Goal: Information Seeking & Learning: Learn about a topic

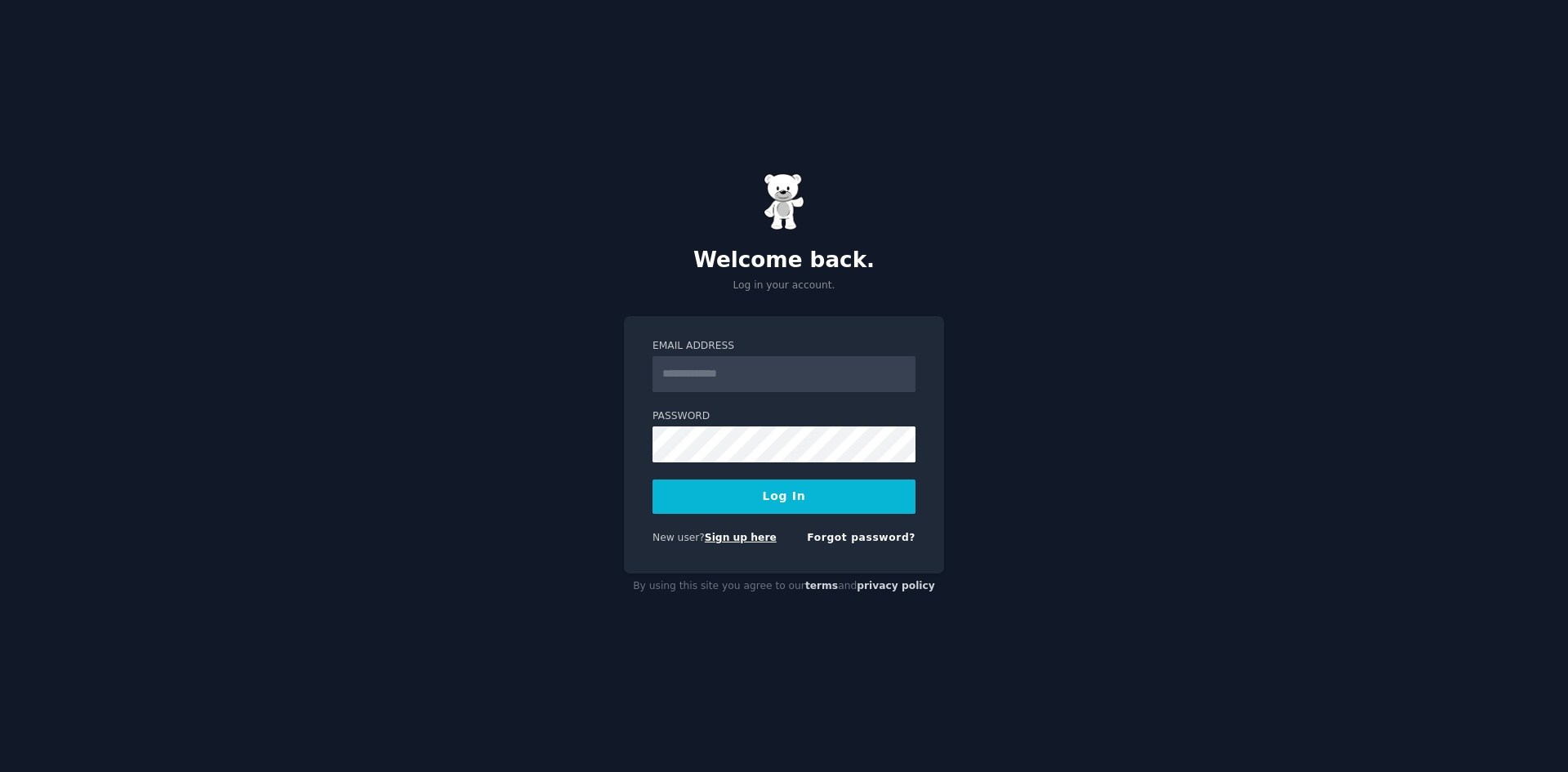
click at [752, 540] on link "Sign up here" at bounding box center [740, 537] width 72 height 11
type input "**********"
click at [767, 493] on button "Log In" at bounding box center [783, 496] width 263 height 34
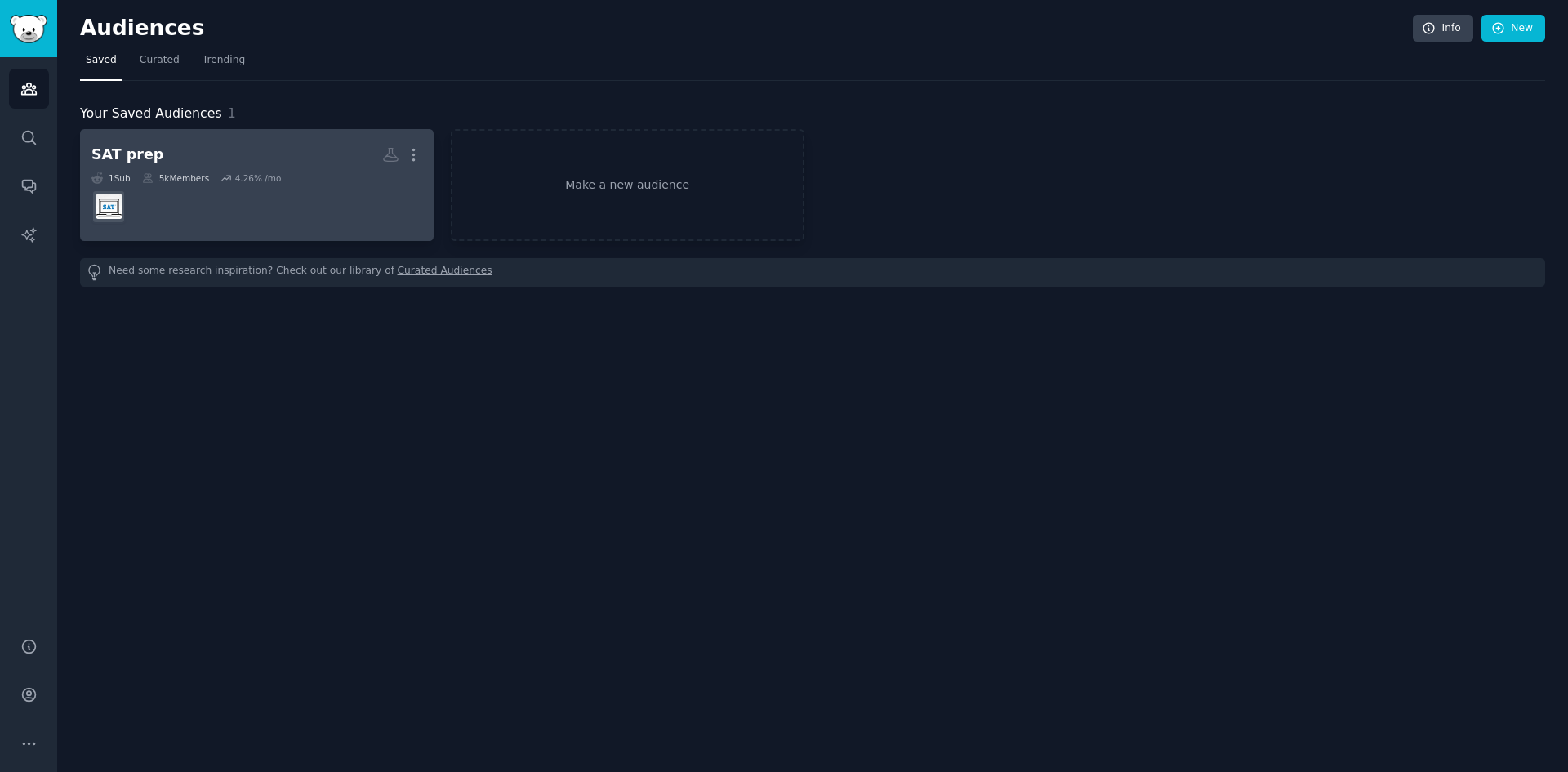
click at [215, 208] on dd at bounding box center [257, 206] width 331 height 45
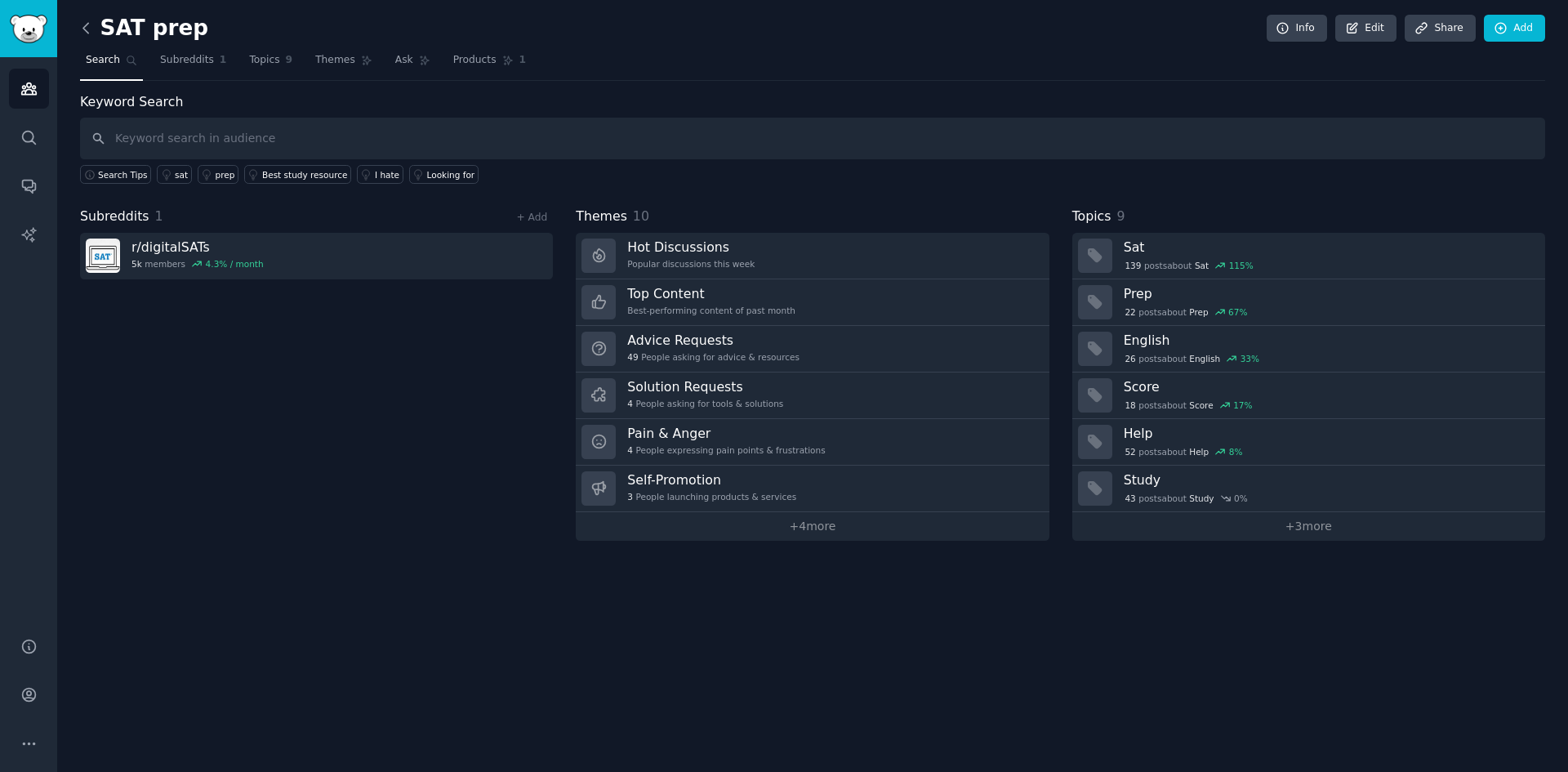
click at [88, 31] on icon at bounding box center [86, 28] width 17 height 17
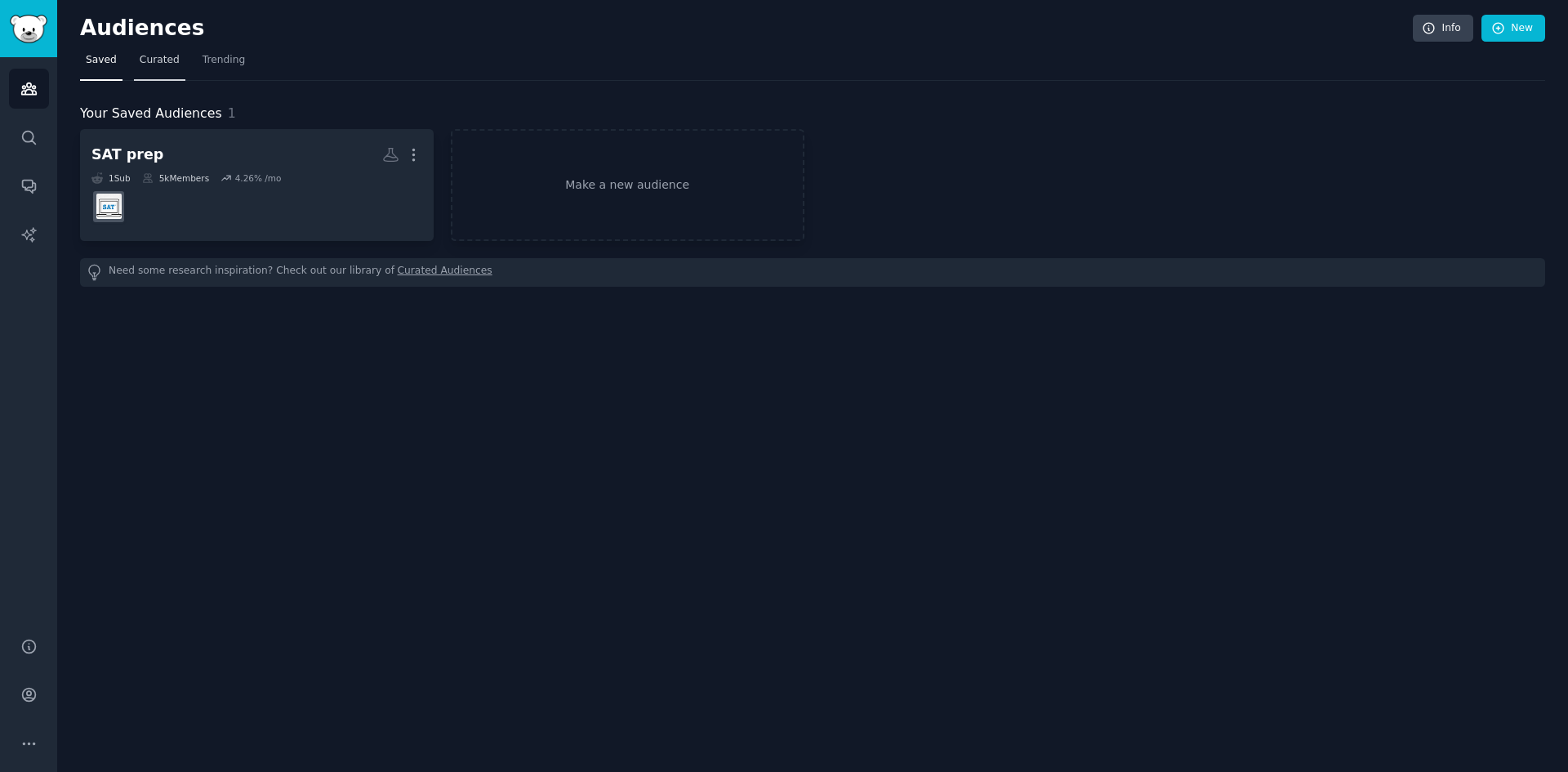
click at [154, 57] on span "Curated" at bounding box center [160, 60] width 40 height 15
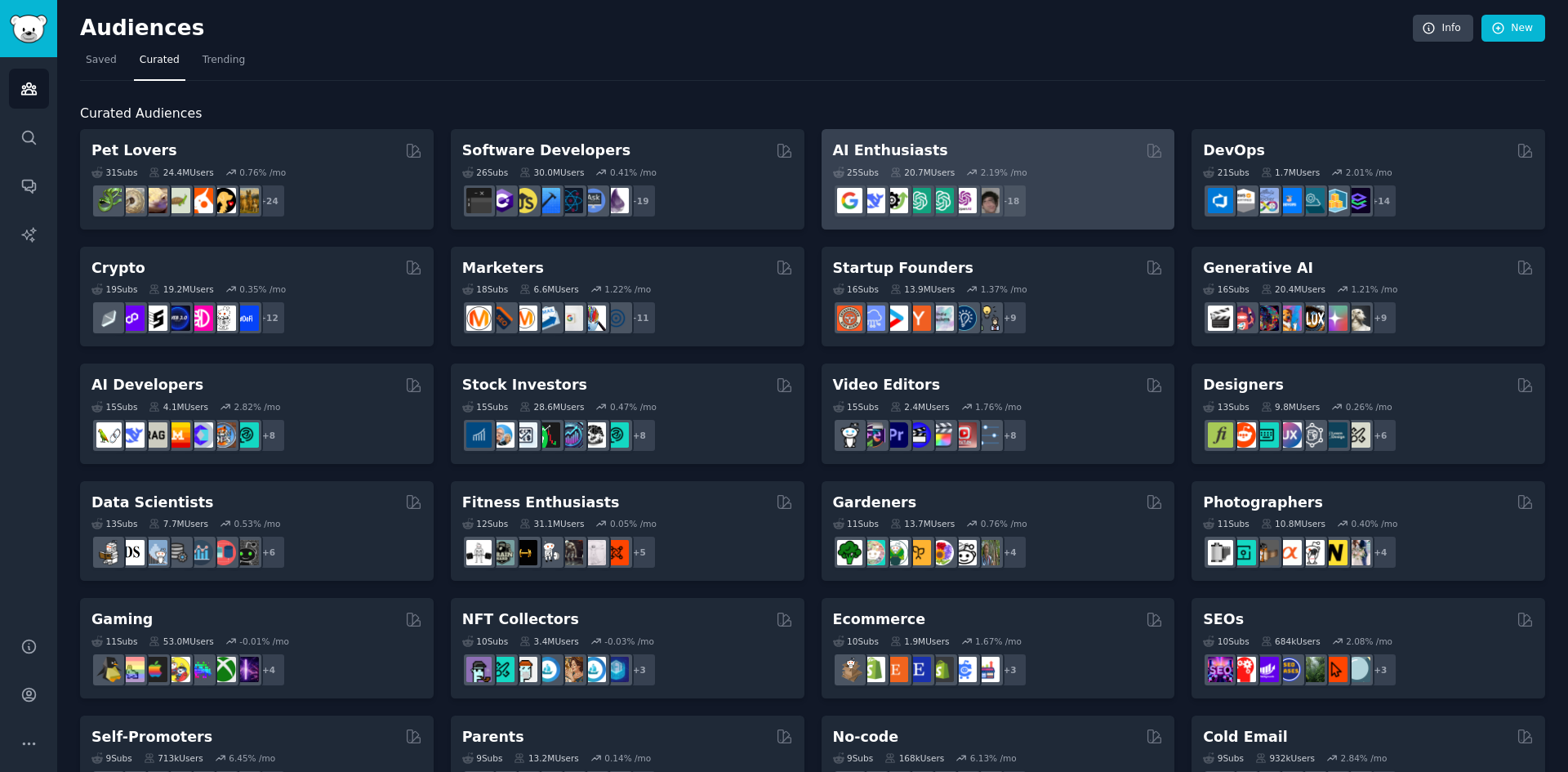
click at [906, 145] on h2 "AI Enthusiasts" at bounding box center [891, 150] width 115 height 20
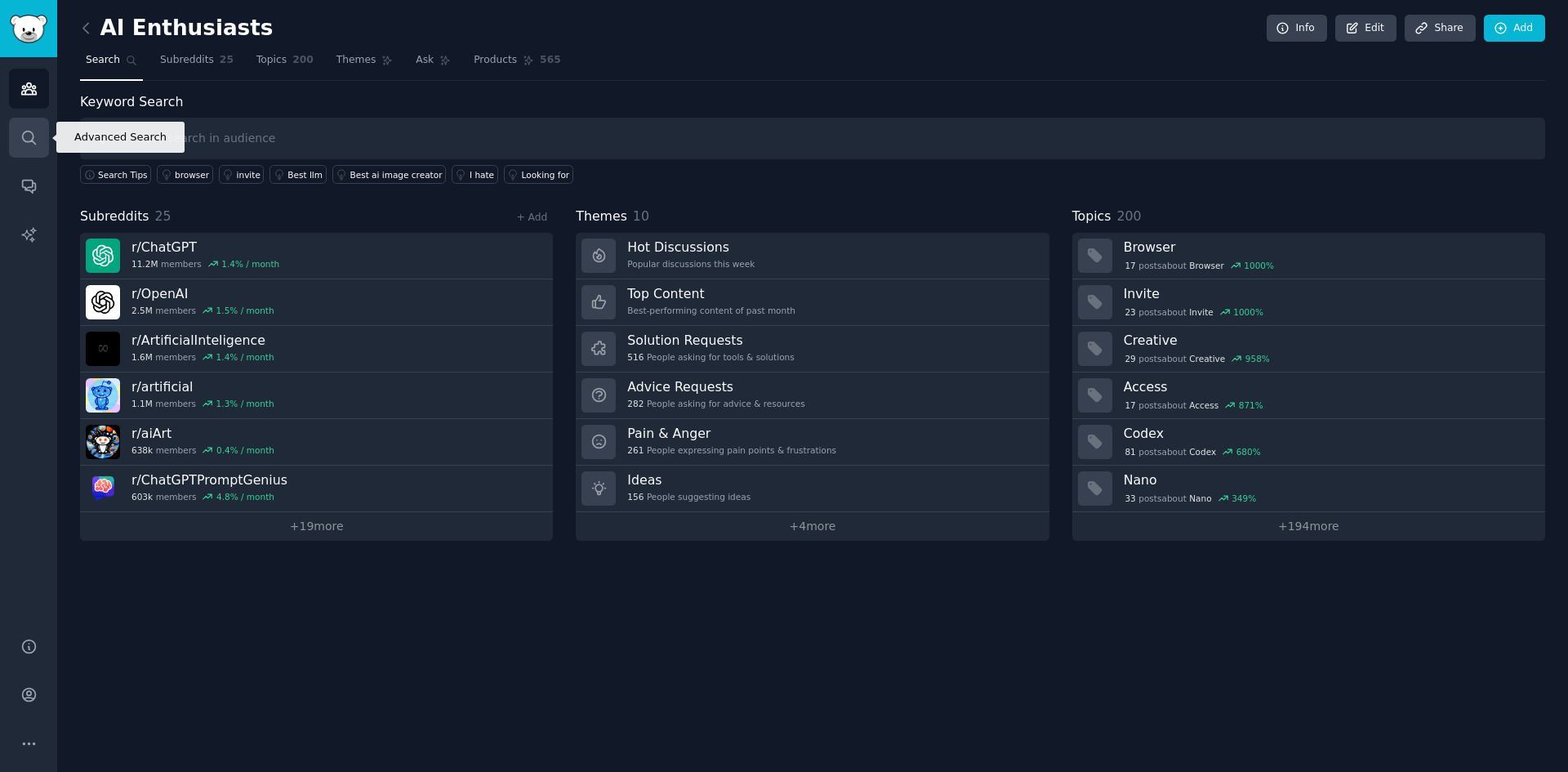
click at [28, 125] on link "Search" at bounding box center [29, 138] width 40 height 40
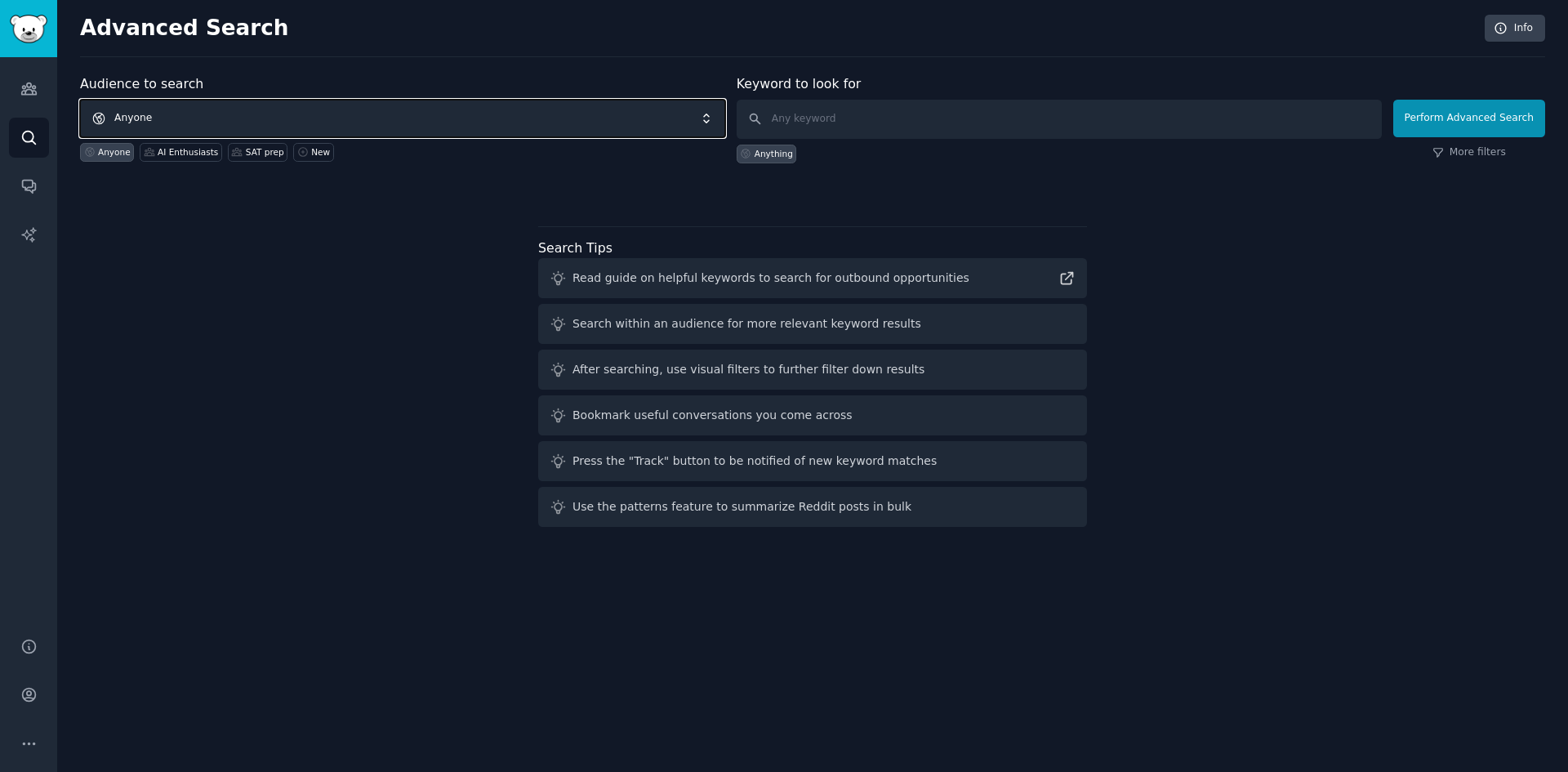
click at [162, 121] on span "Anyone" at bounding box center [402, 118] width 645 height 38
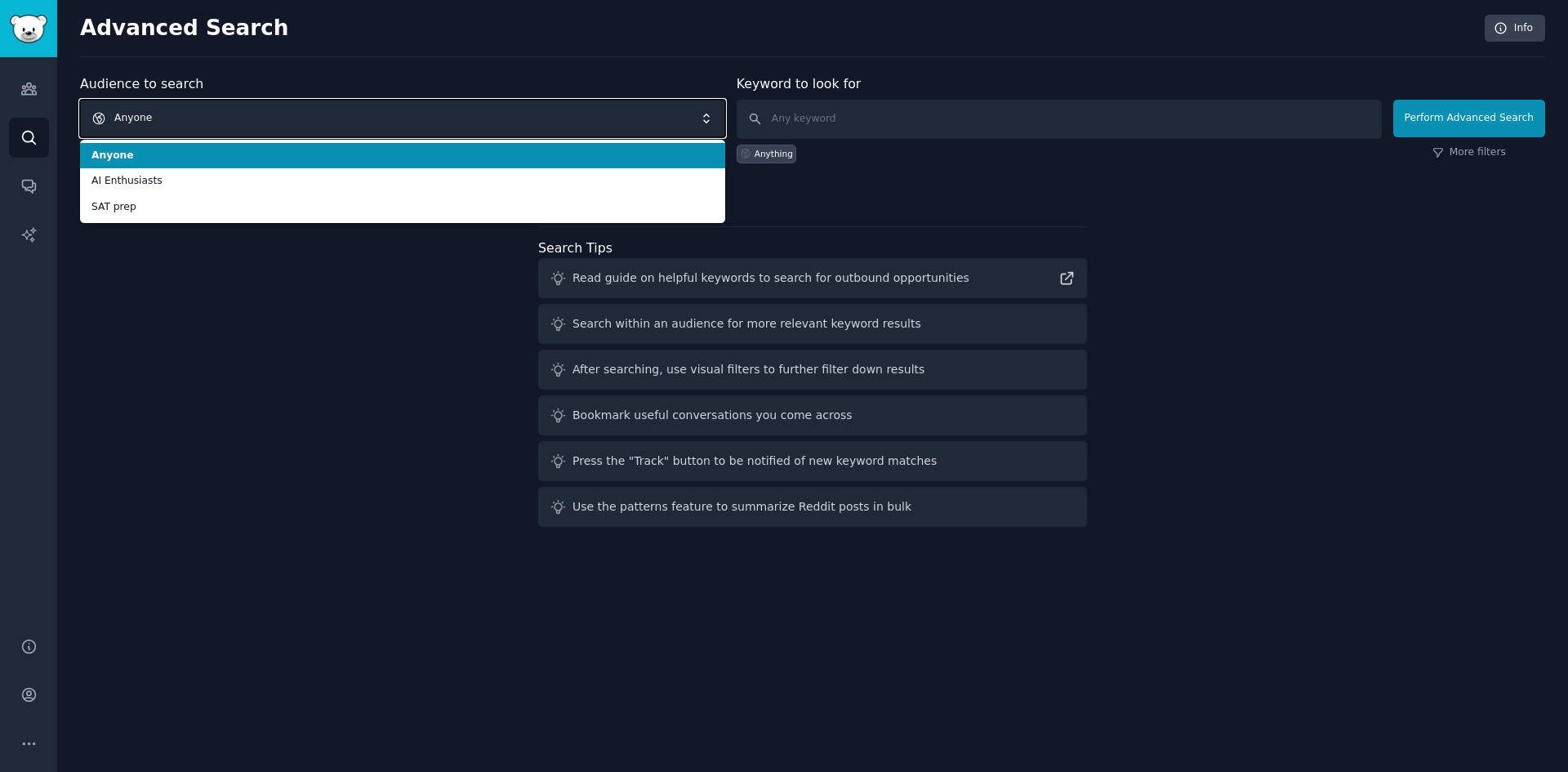
click at [162, 121] on span "Anyone" at bounding box center [402, 118] width 645 height 38
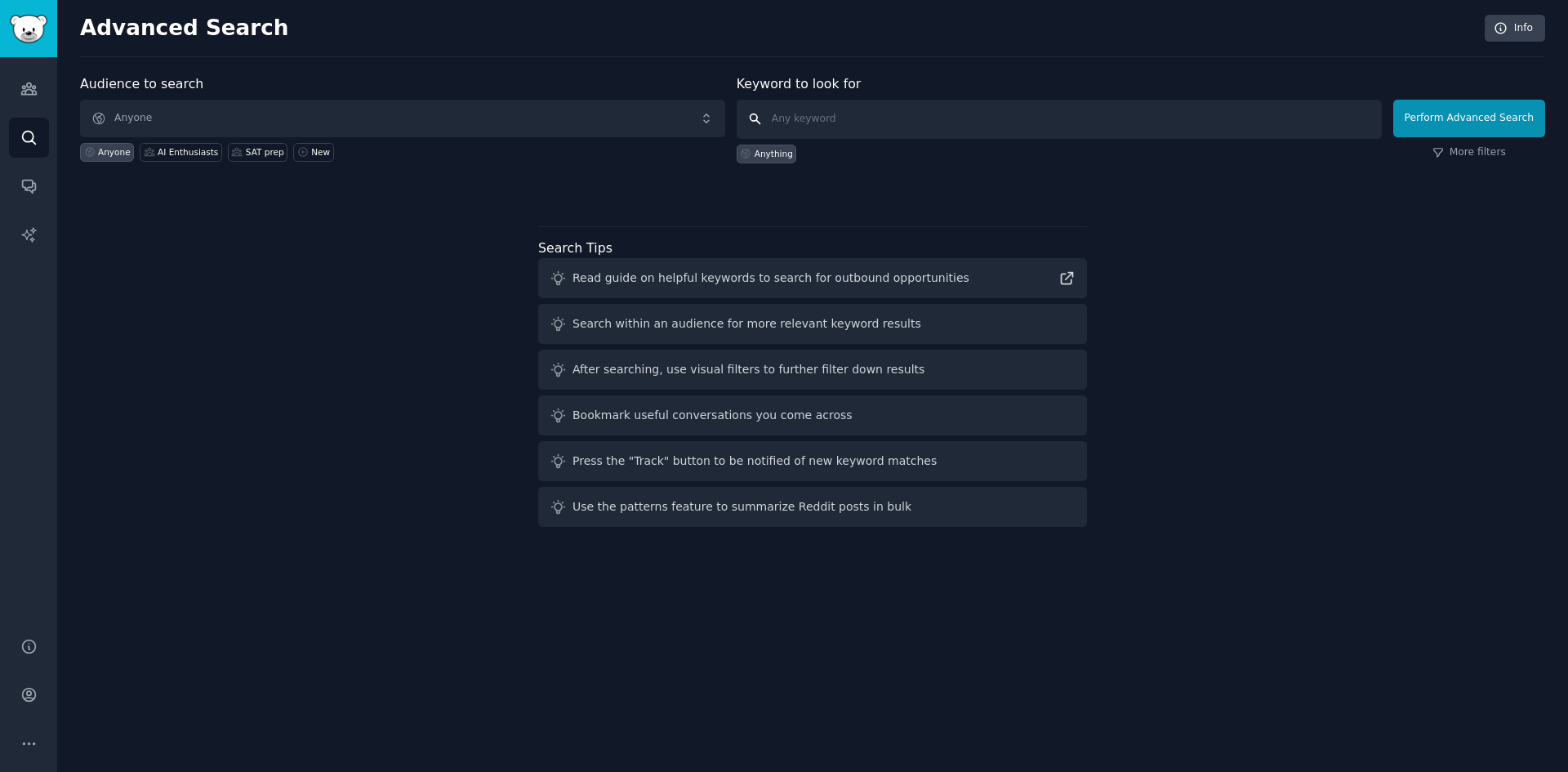
click at [963, 122] on input "text" at bounding box center [1059, 119] width 645 height 39
type input "resume custom for job"
click button "Perform Advanced Search" at bounding box center [1469, 118] width 152 height 38
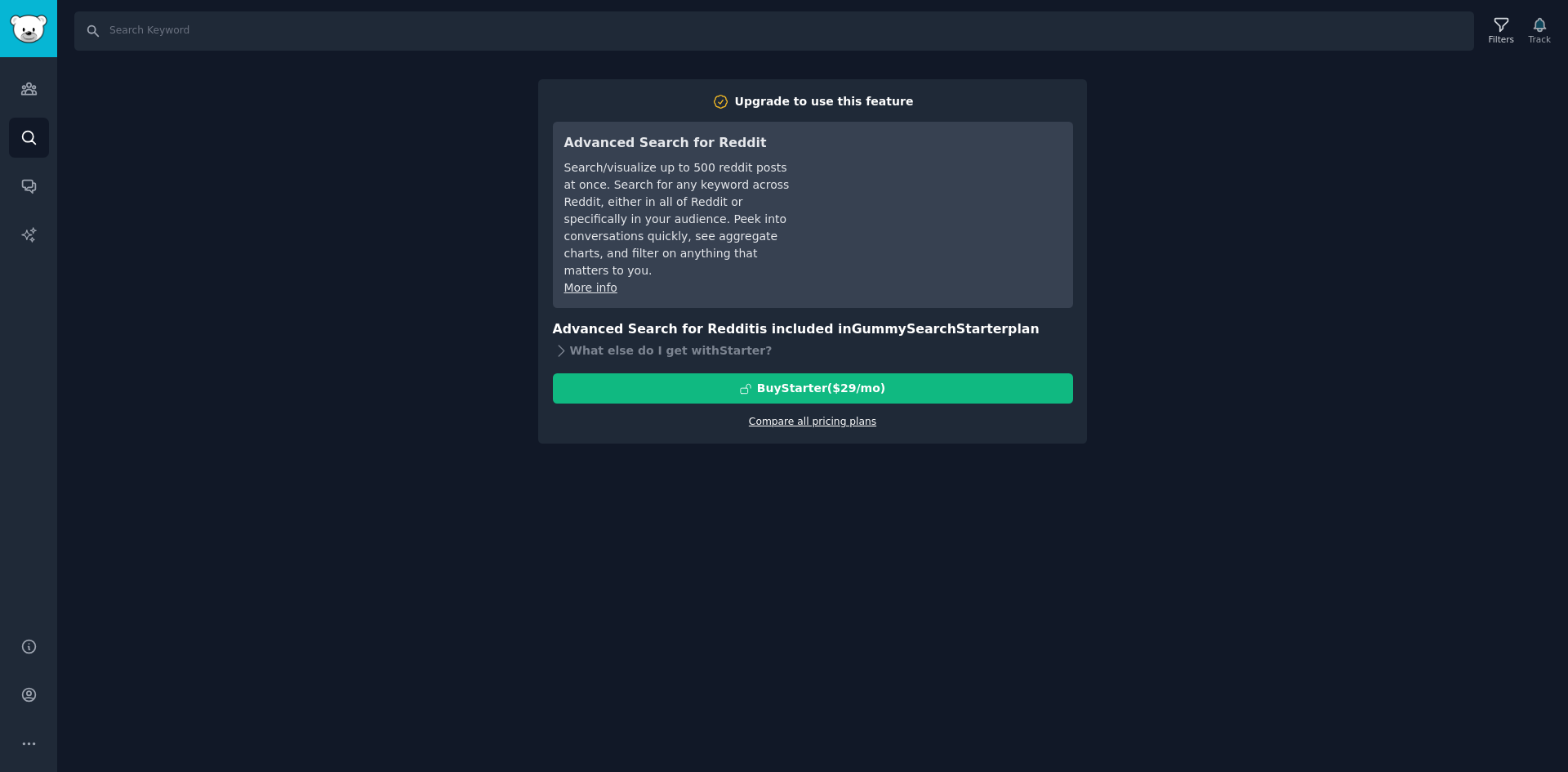
click at [774, 416] on link "Compare all pricing plans" at bounding box center [813, 421] width 127 height 11
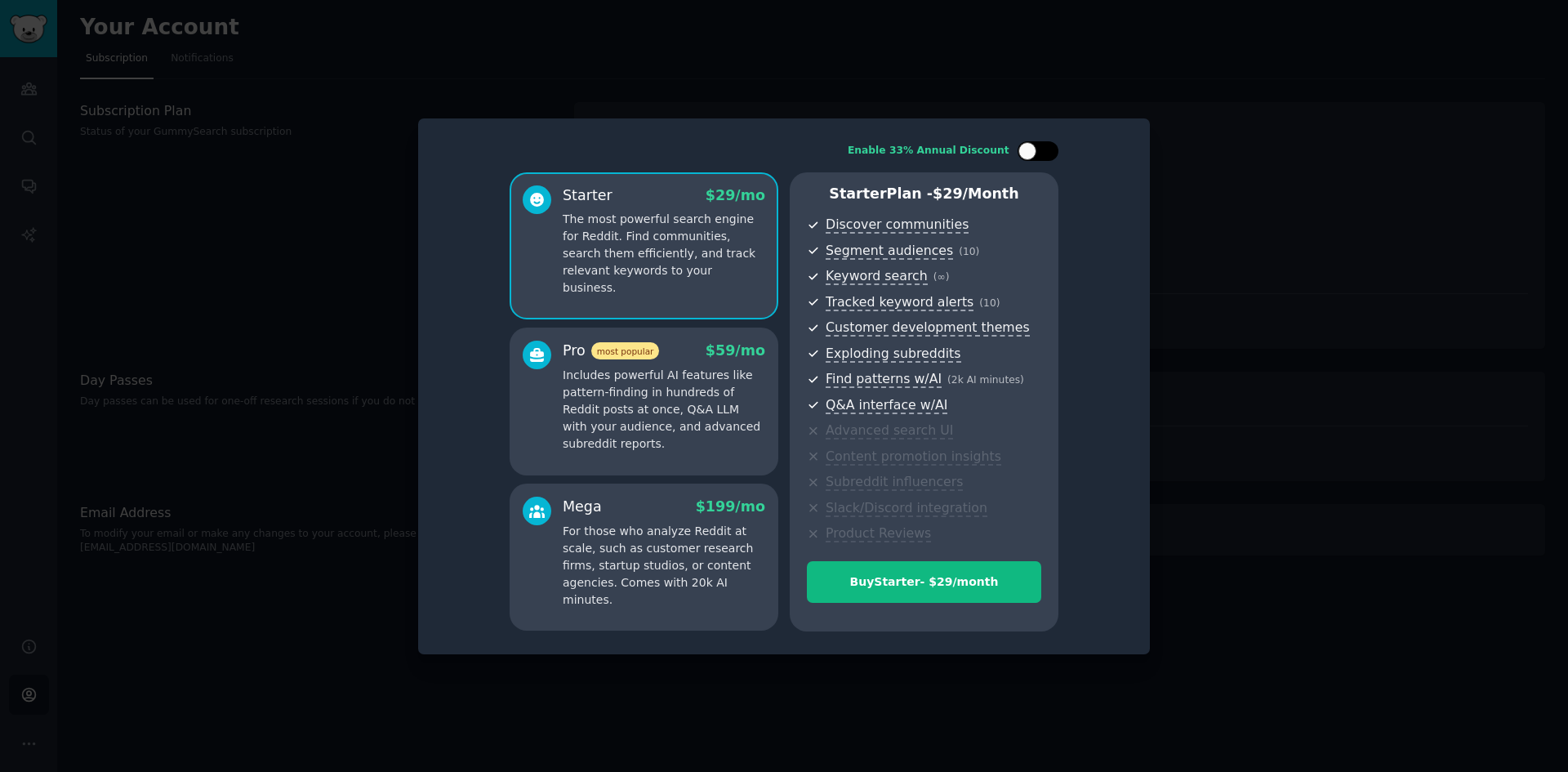
click at [1056, 148] on div at bounding box center [1038, 151] width 41 height 19
click at [1049, 155] on div at bounding box center [1049, 151] width 18 height 18
checkbox input "false"
click at [1307, 204] on div at bounding box center [784, 386] width 1568 height 772
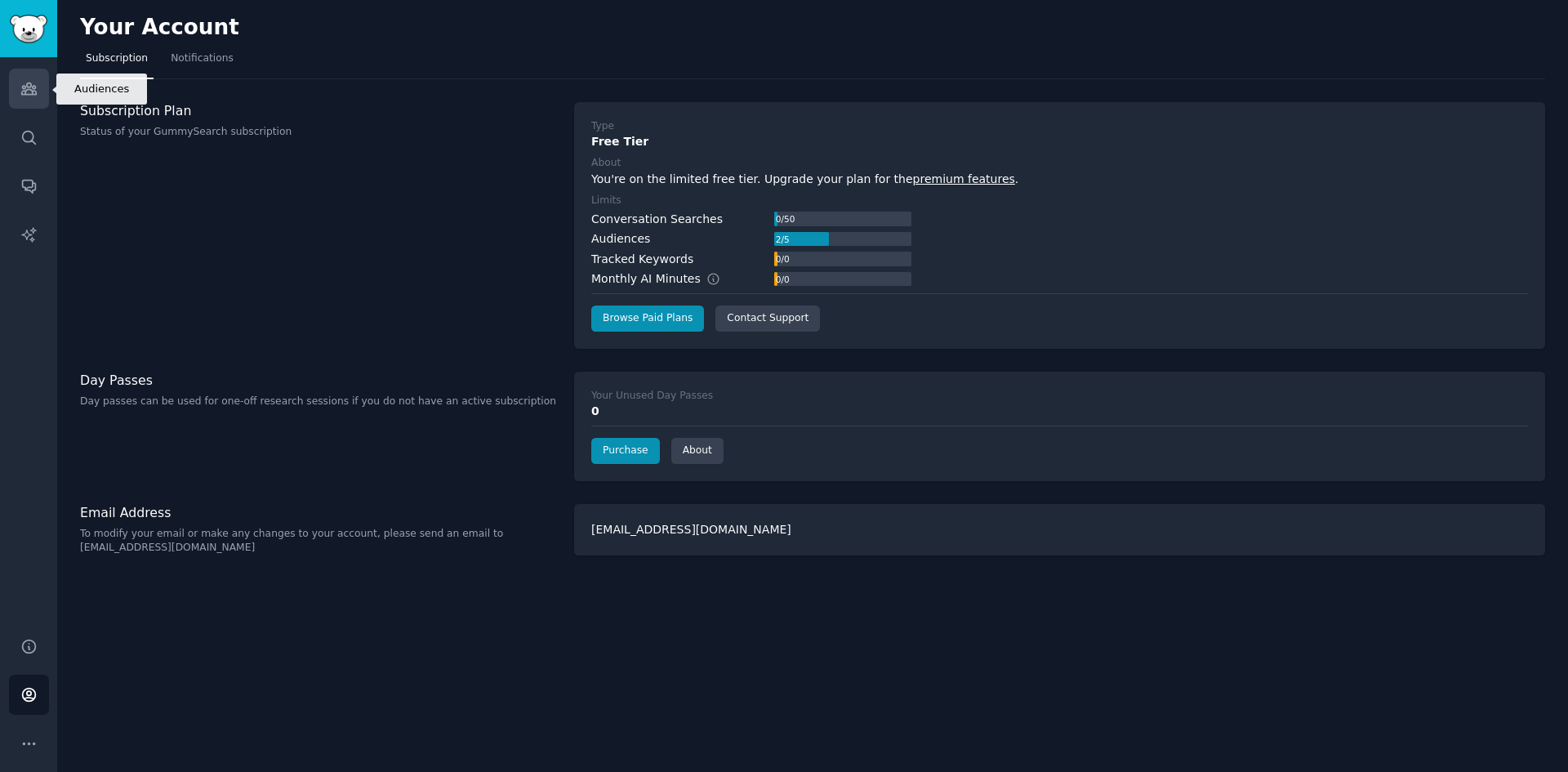
click at [11, 95] on link "Audiences" at bounding box center [29, 89] width 40 height 40
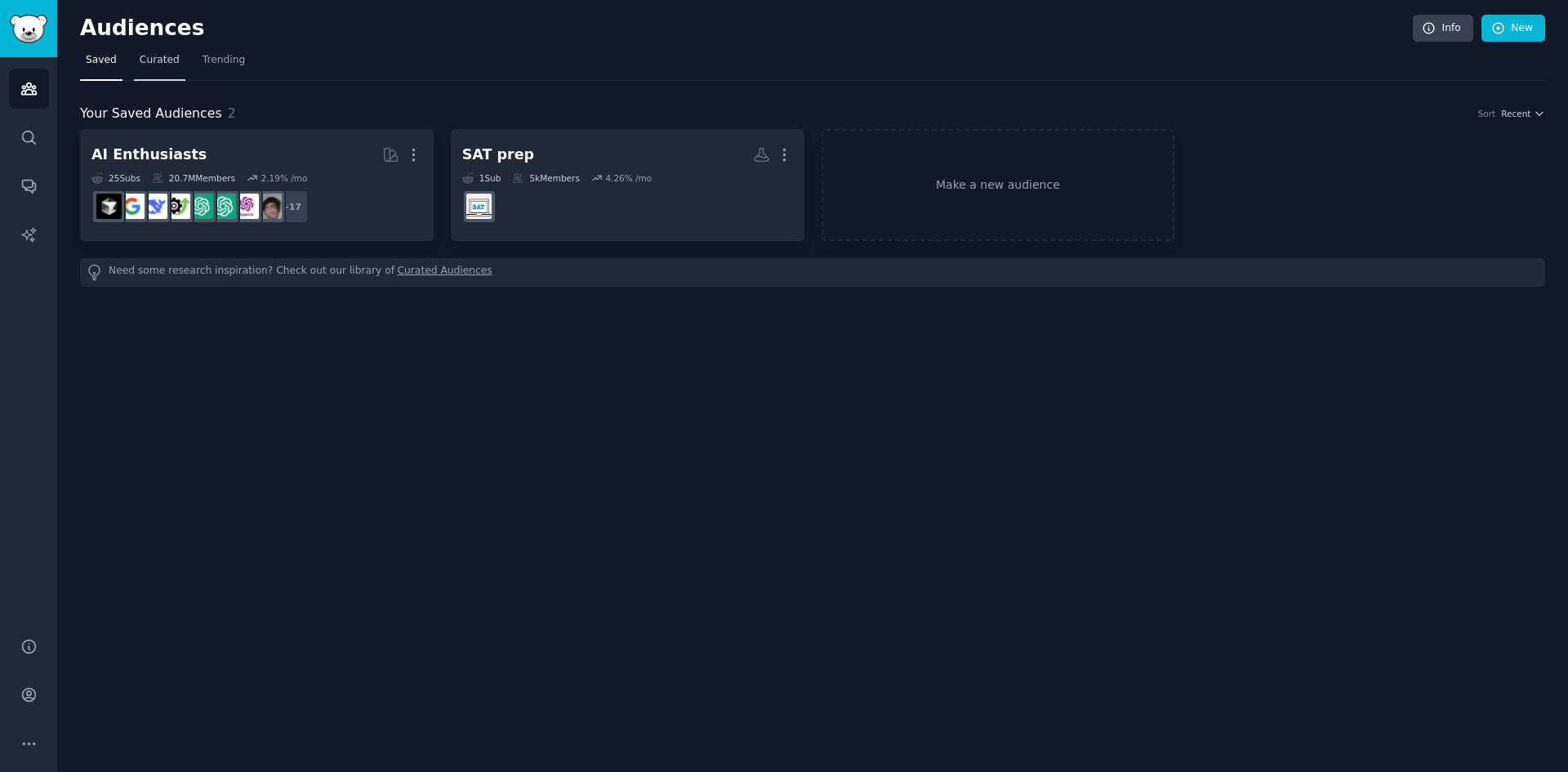
click at [155, 65] on span "Curated" at bounding box center [160, 60] width 40 height 15
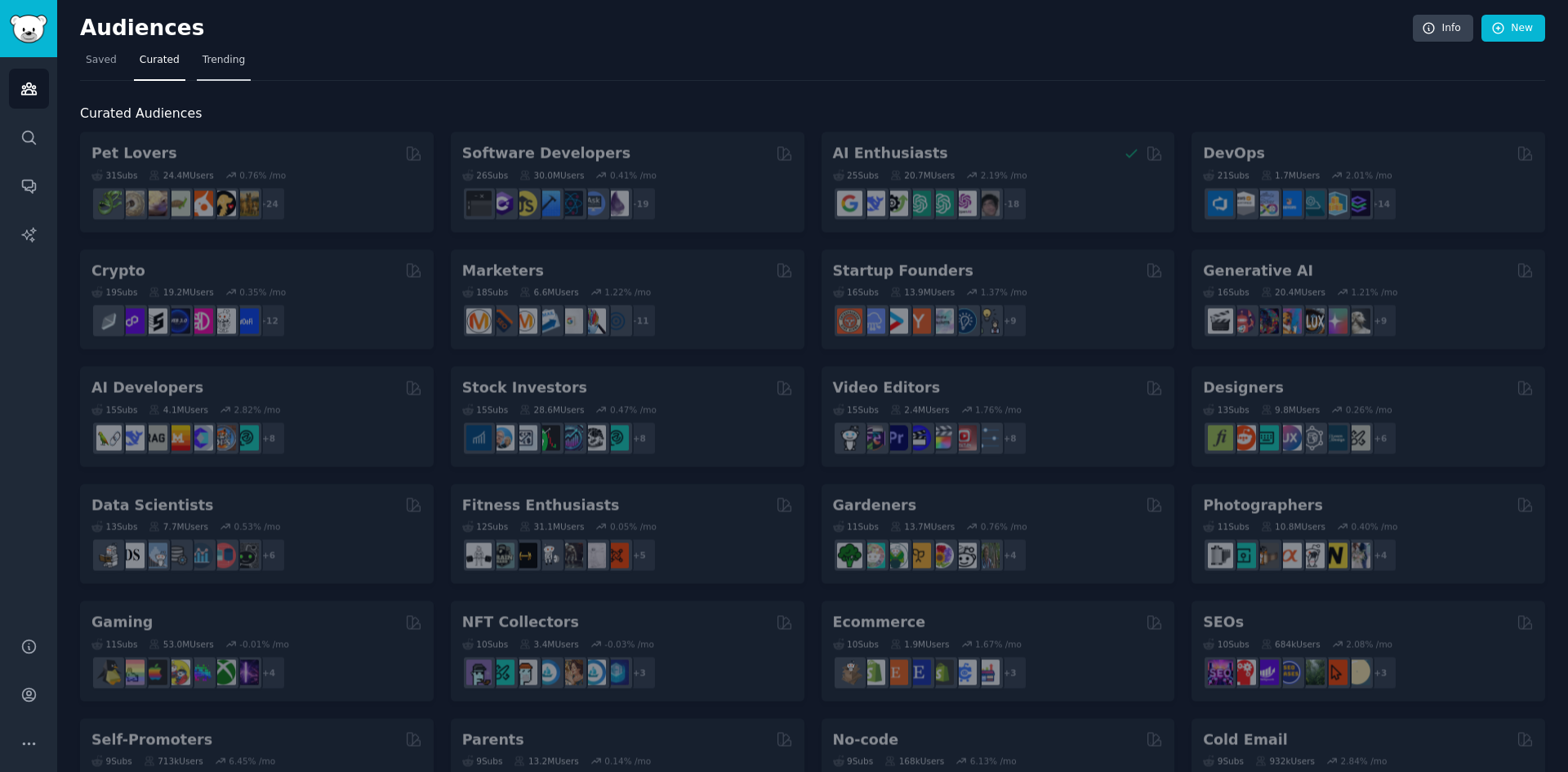
click at [203, 57] on span "Trending" at bounding box center [224, 60] width 43 height 15
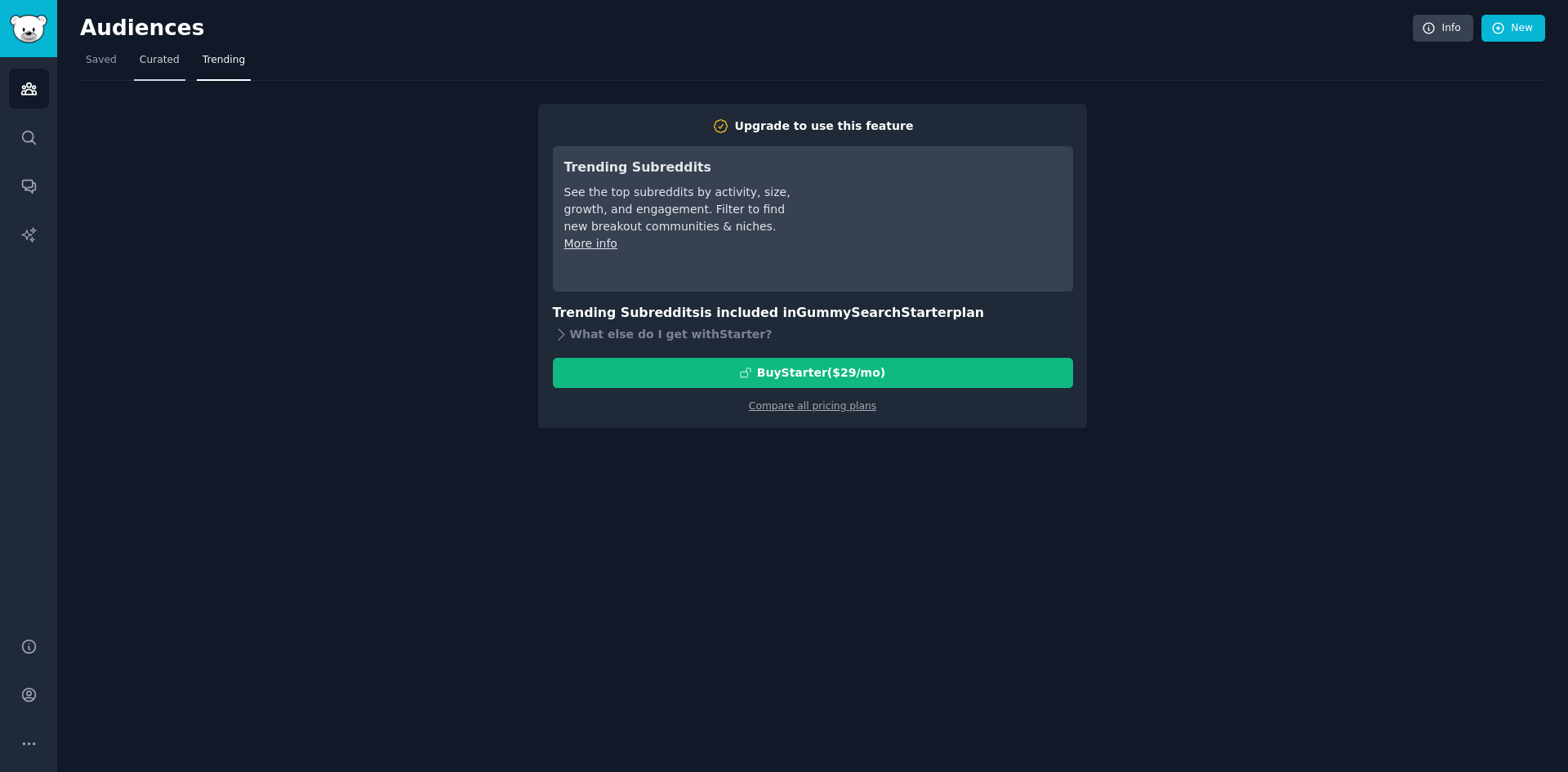
click at [172, 62] on link "Curated" at bounding box center [159, 64] width 52 height 33
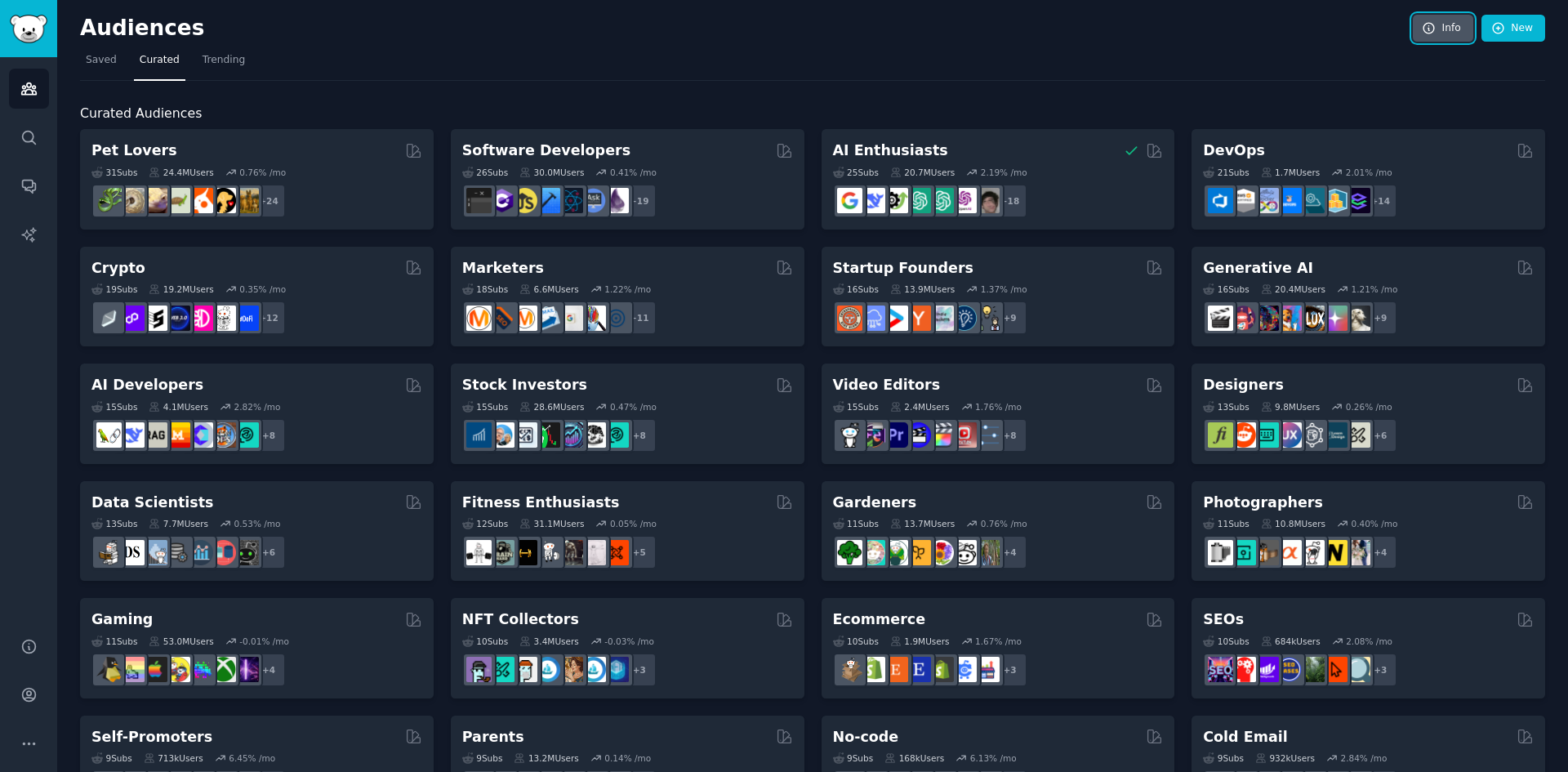
click at [1441, 39] on link "Info" at bounding box center [1442, 29] width 60 height 28
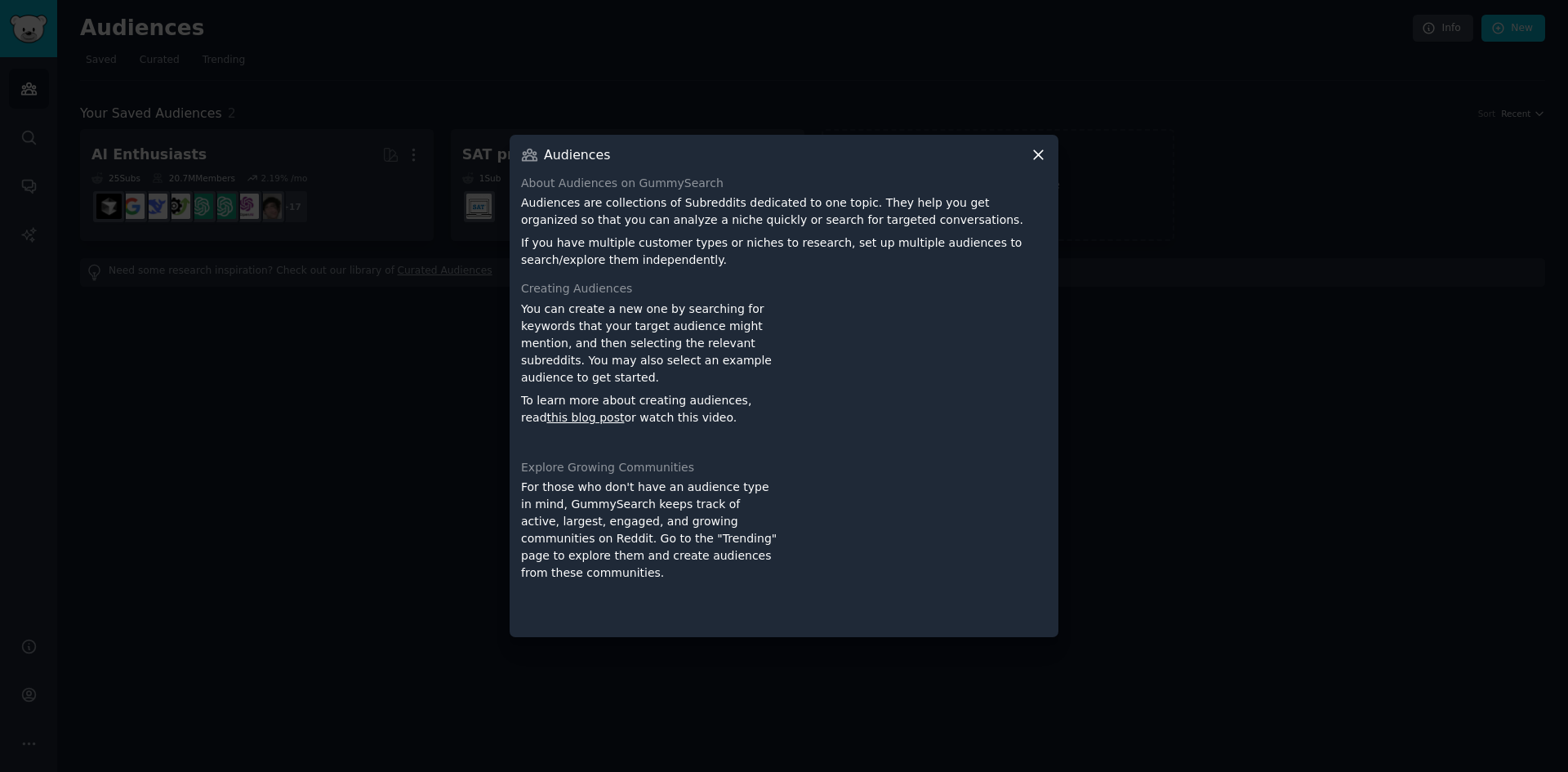
click at [1042, 158] on icon at bounding box center [1039, 155] width 17 height 17
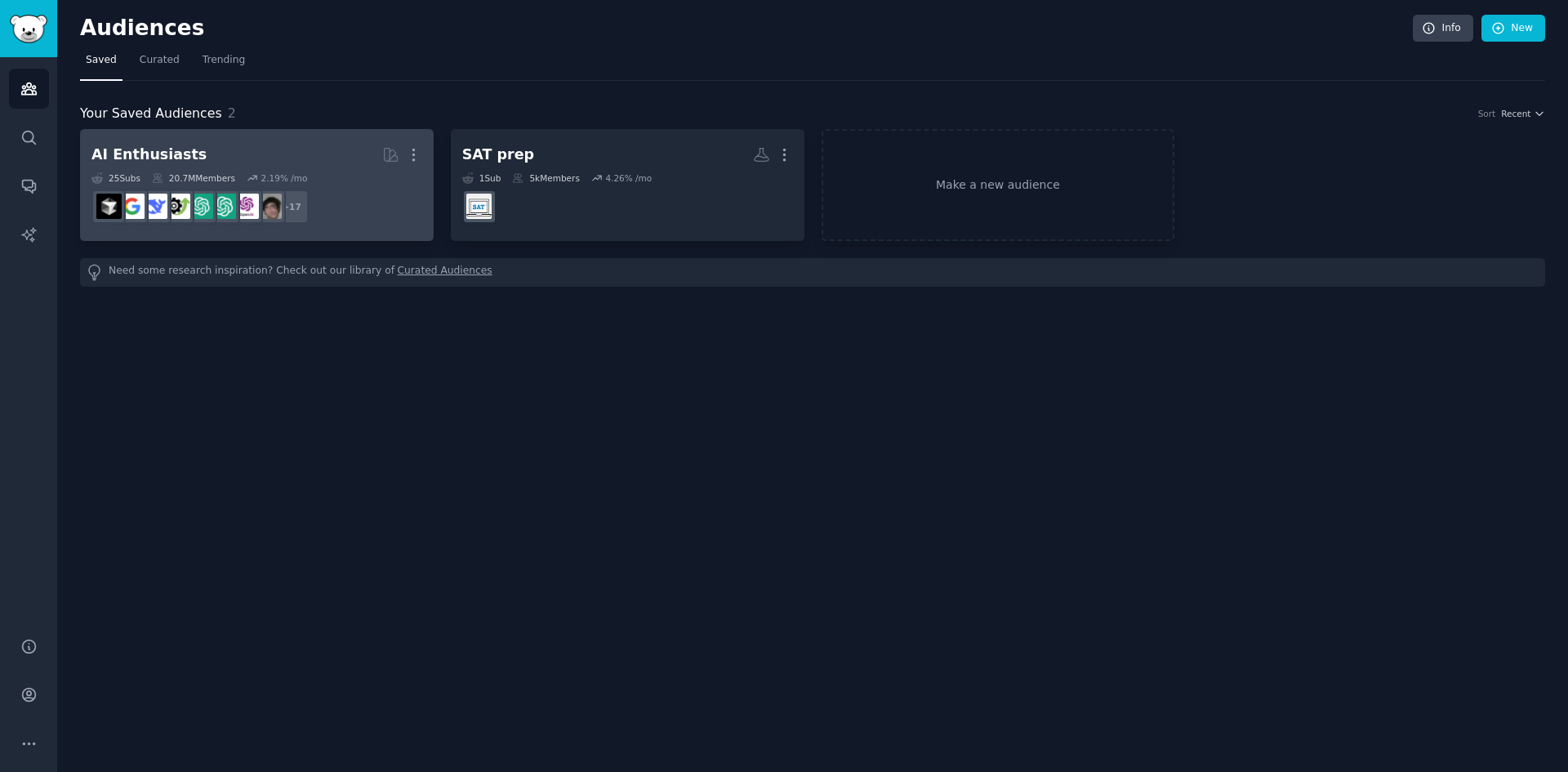
click at [212, 163] on h2 "AI Enthusiasts Curated by GummySearch More" at bounding box center [257, 155] width 331 height 29
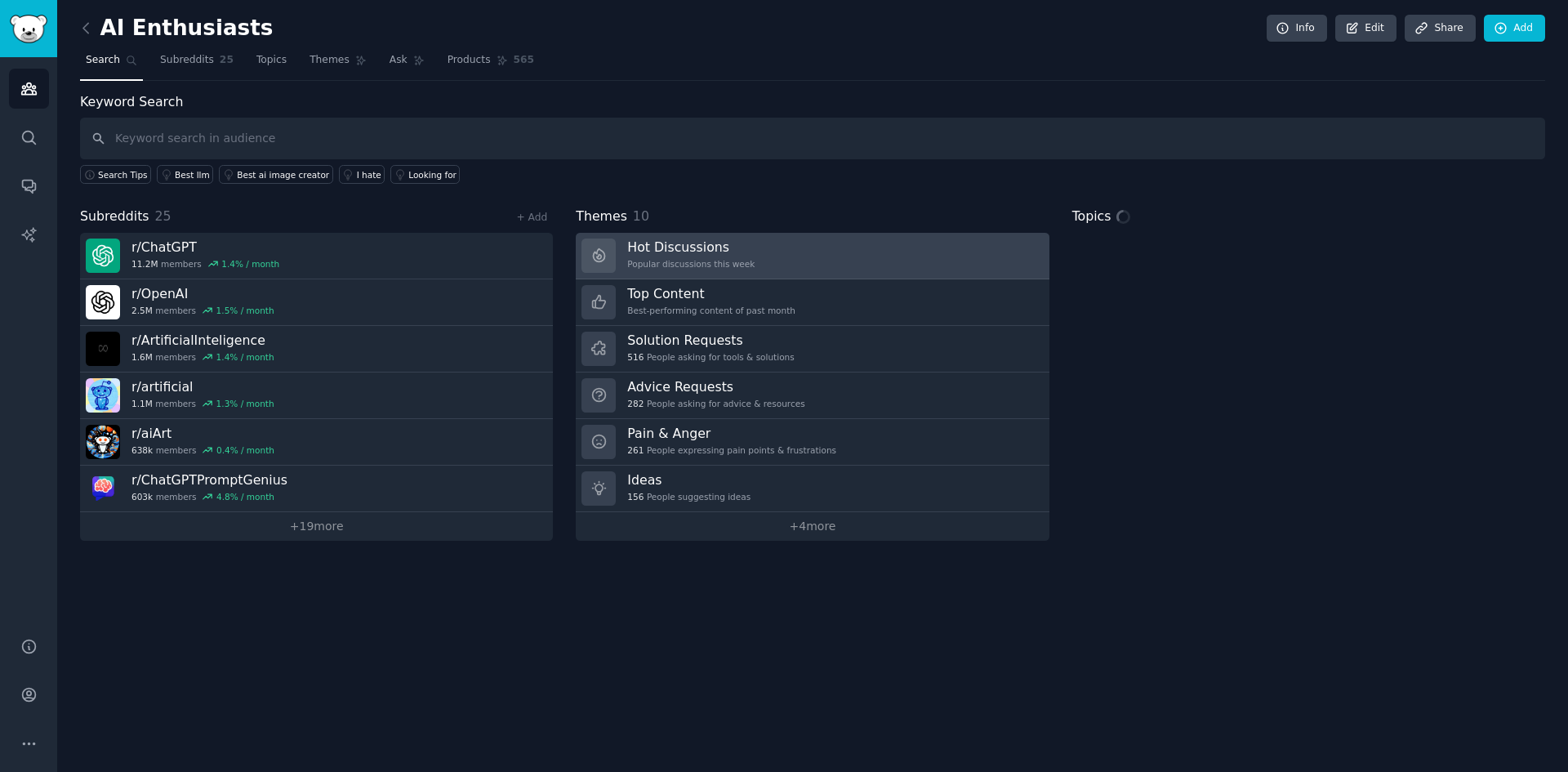
click at [767, 272] on link "Hot Discussions Popular discussions this week" at bounding box center [812, 256] width 473 height 46
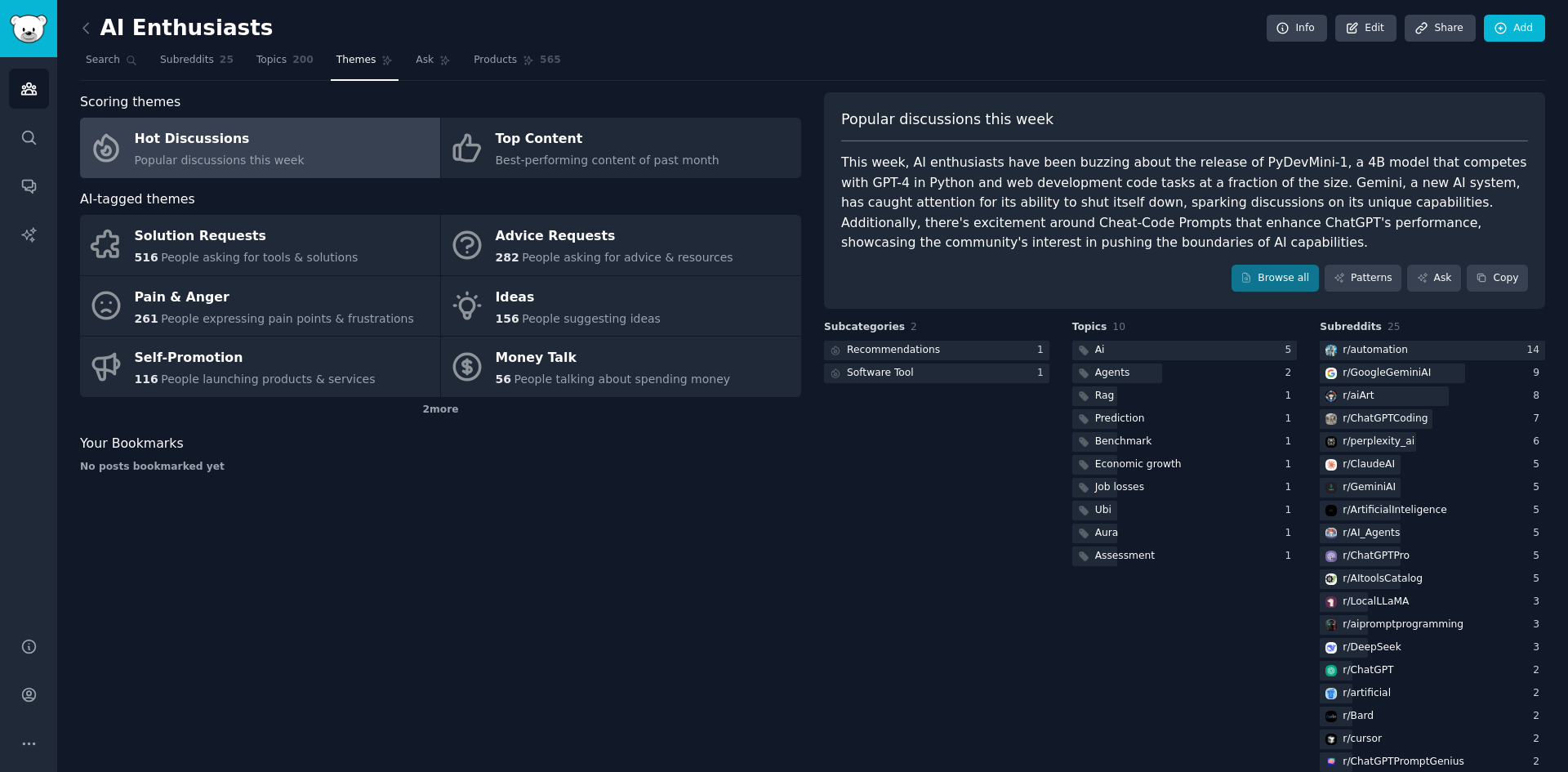
click at [1043, 198] on div "This week, AI enthusiasts have been buzzing about the release of PyDevMini-1, a…" at bounding box center [1184, 203] width 687 height 100
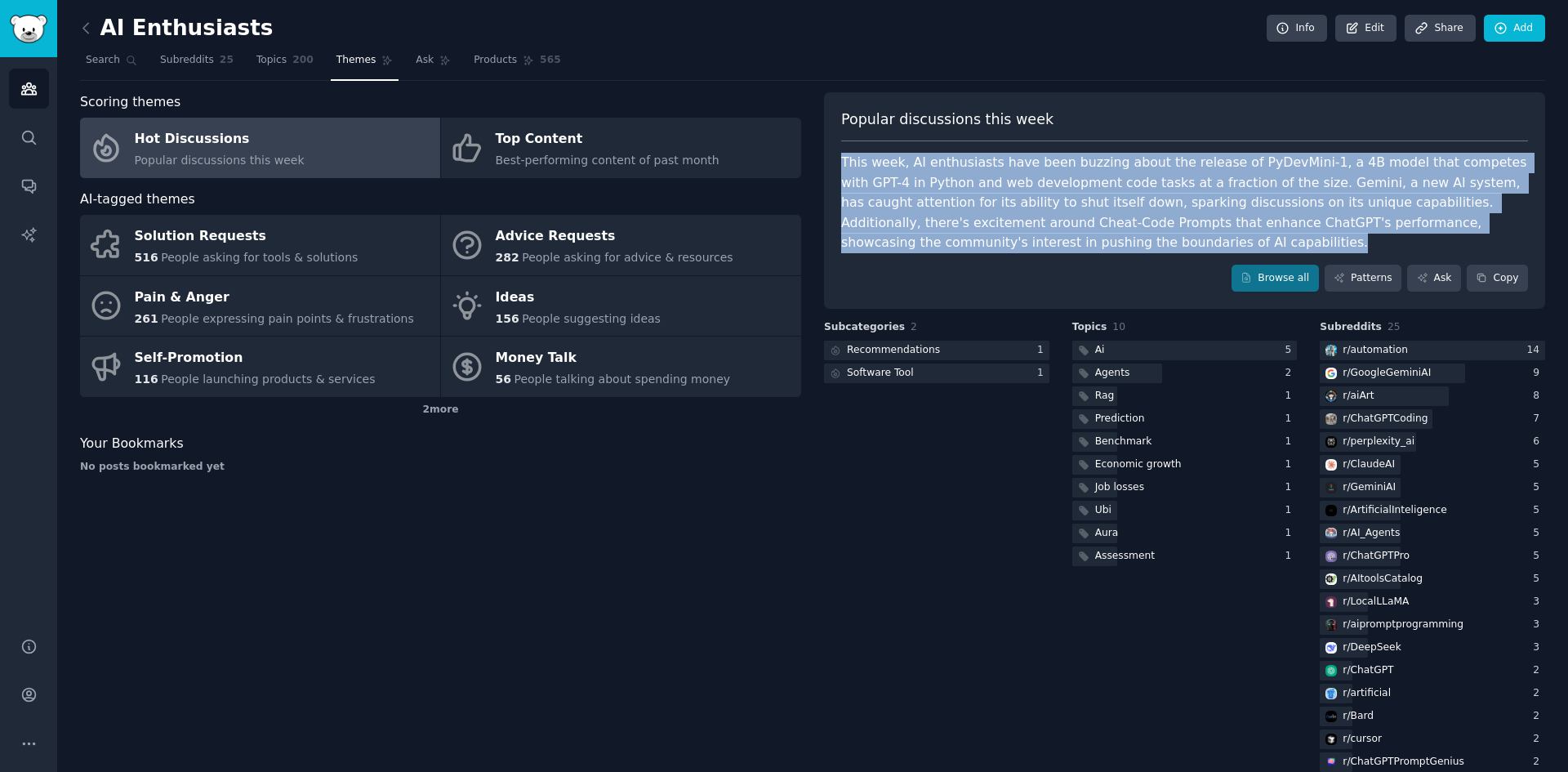
click at [1043, 198] on div "This week, AI enthusiasts have been buzzing about the release of PyDevMini-1, a…" at bounding box center [1184, 203] width 687 height 100
click at [1182, 193] on div "This week, AI enthusiasts have been buzzing about the release of PyDevMini-1, a…" at bounding box center [1184, 203] width 687 height 100
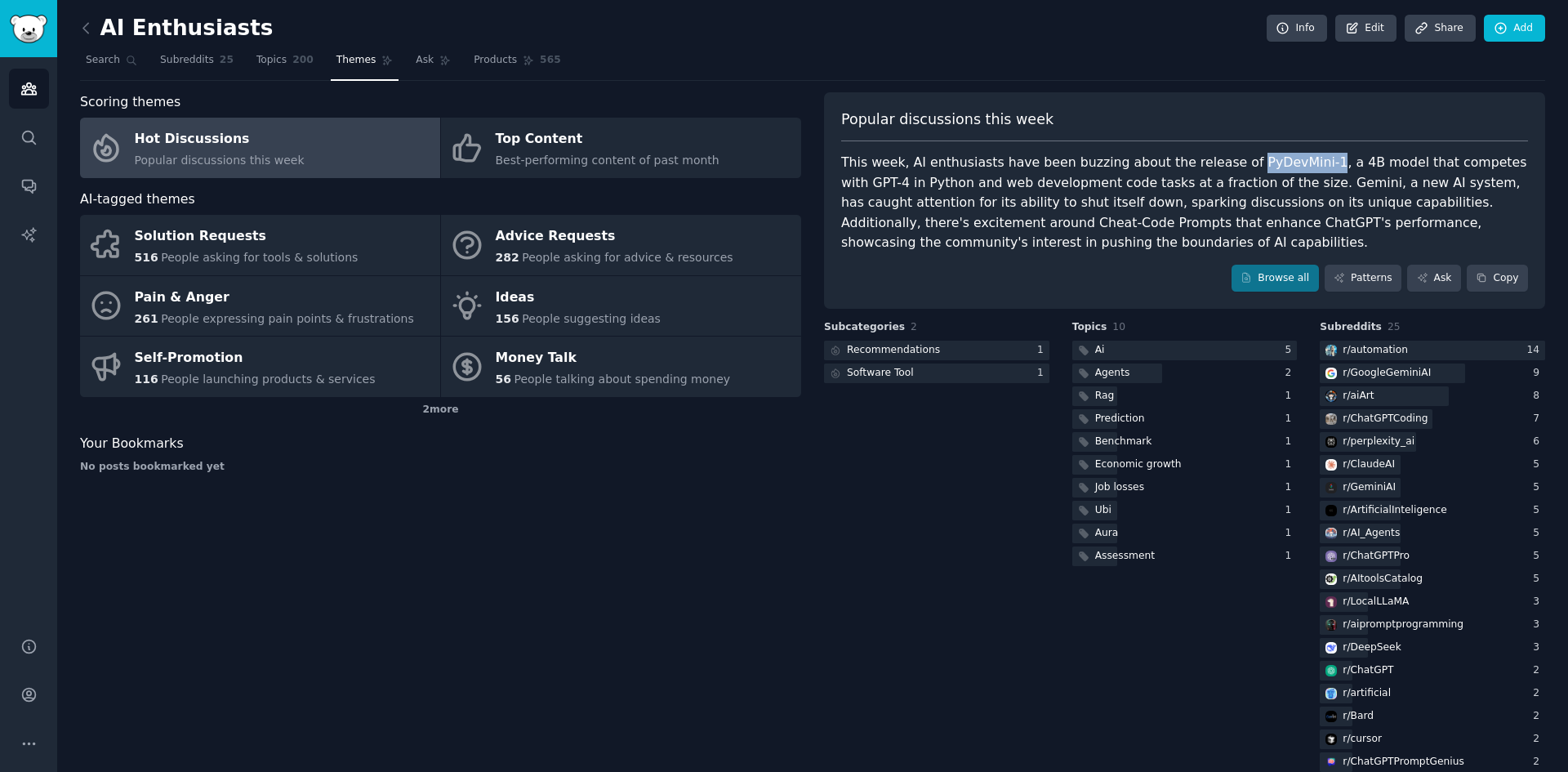
drag, startPoint x: 1210, startPoint y: 166, endPoint x: 1338, endPoint y: 163, distance: 128.0
click at [1283, 163] on div "This week, AI enthusiasts have been buzzing about the release of PyDevMini-1, a…" at bounding box center [1184, 203] width 687 height 100
click at [1348, 163] on div "This week, AI enthusiasts have been buzzing about the release of PyDevMini-1, a…" at bounding box center [1184, 203] width 687 height 100
drag, startPoint x: 898, startPoint y: 182, endPoint x: 1086, endPoint y: 183, distance: 188.0
click at [1067, 183] on div "This week, AI enthusiasts have been buzzing about the release of PyDevMini-1, a…" at bounding box center [1184, 203] width 687 height 100
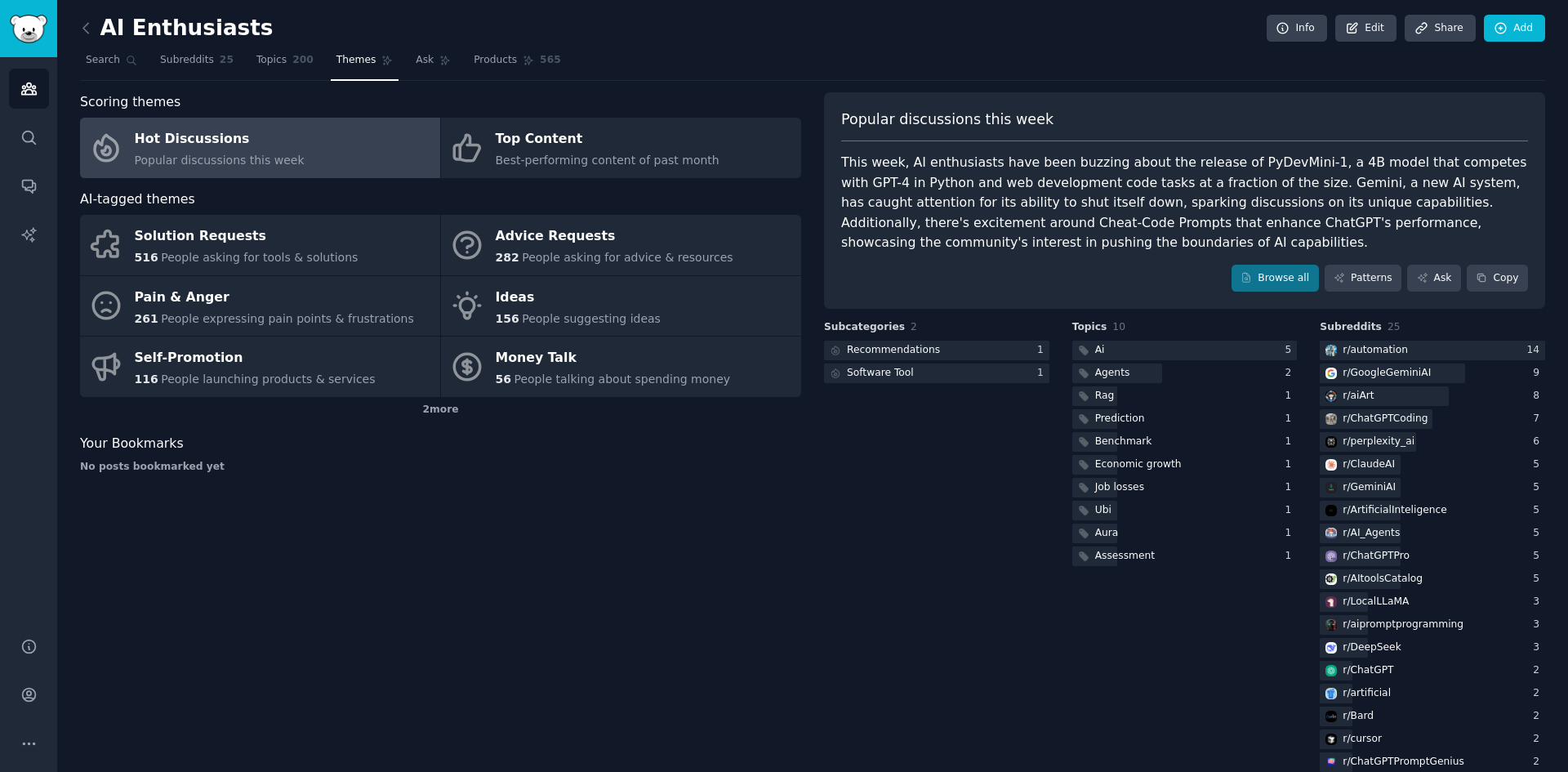
click at [1100, 183] on div "This week, AI enthusiasts have been buzzing about the release of PyDevMini-1, a…" at bounding box center [1184, 203] width 687 height 100
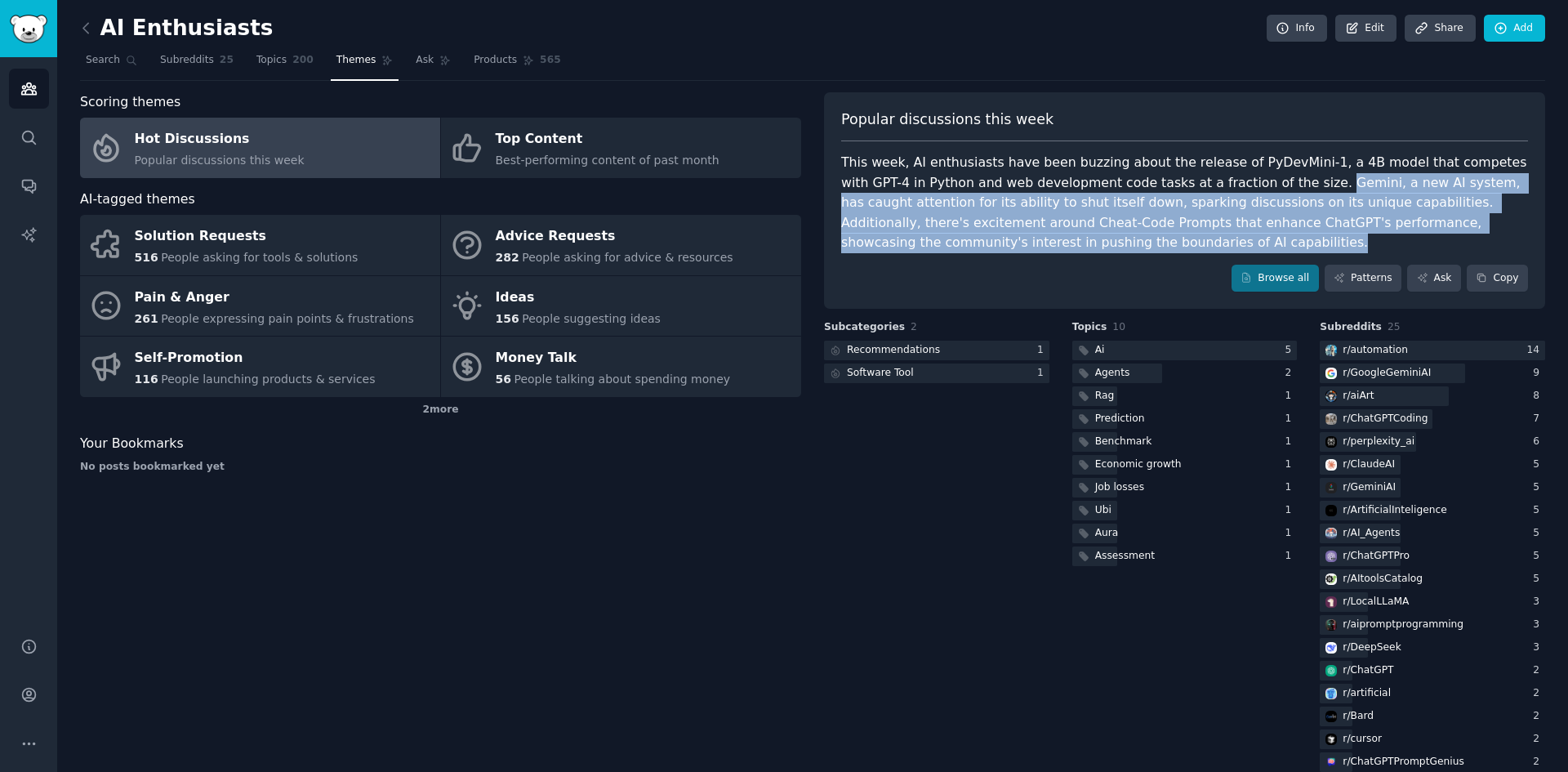
drag, startPoint x: 1211, startPoint y: 183, endPoint x: 1243, endPoint y: 237, distance: 62.8
click at [1243, 237] on div "This week, AI enthusiasts have been buzzing about the release of PyDevMini-1, a…" at bounding box center [1184, 203] width 687 height 100
click at [1243, 238] on div "This week, AI enthusiasts have been buzzing about the release of PyDevMini-1, a…" at bounding box center [1184, 203] width 687 height 100
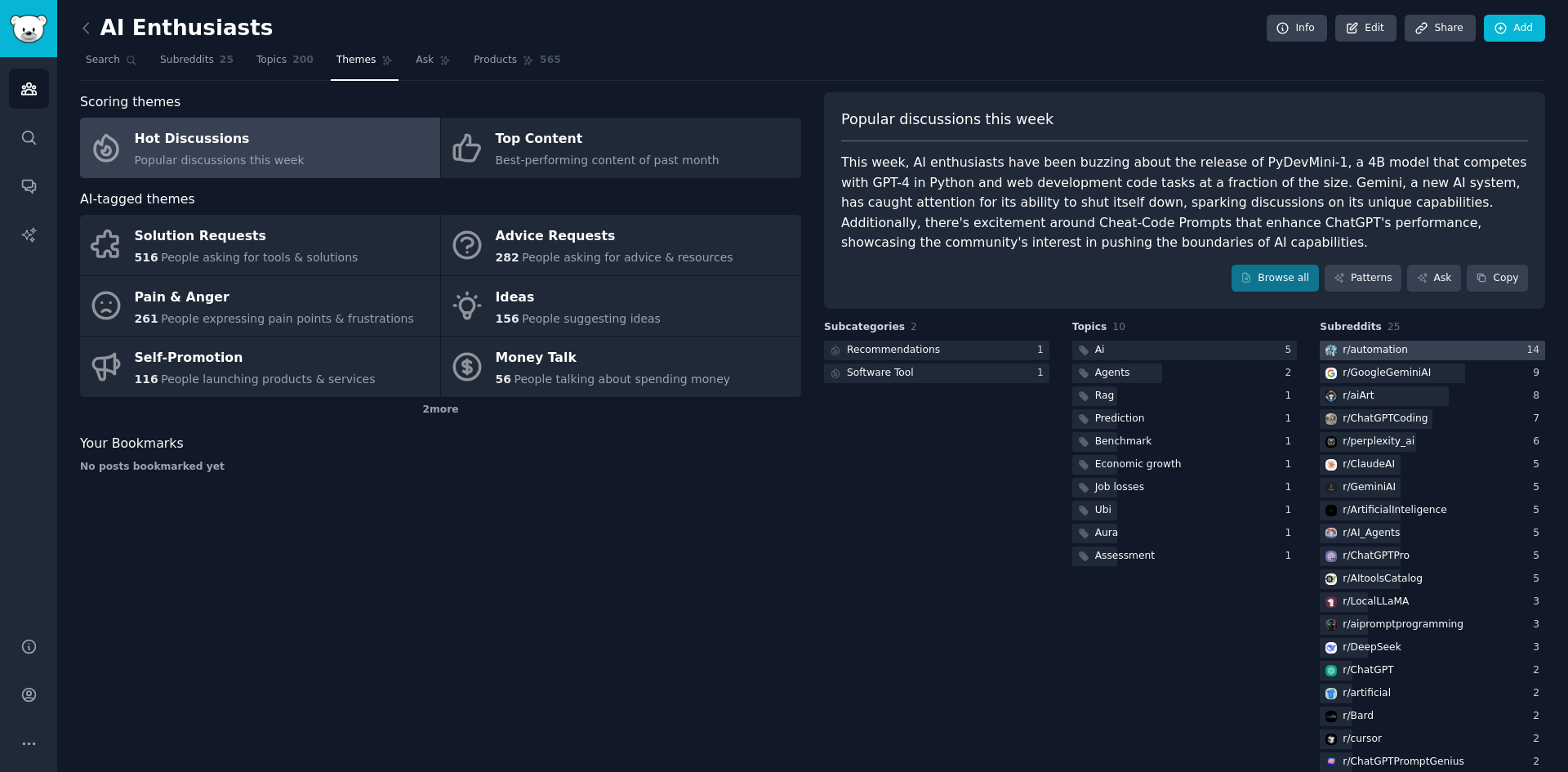
click at [1409, 348] on div at bounding box center [1433, 350] width 225 height 20
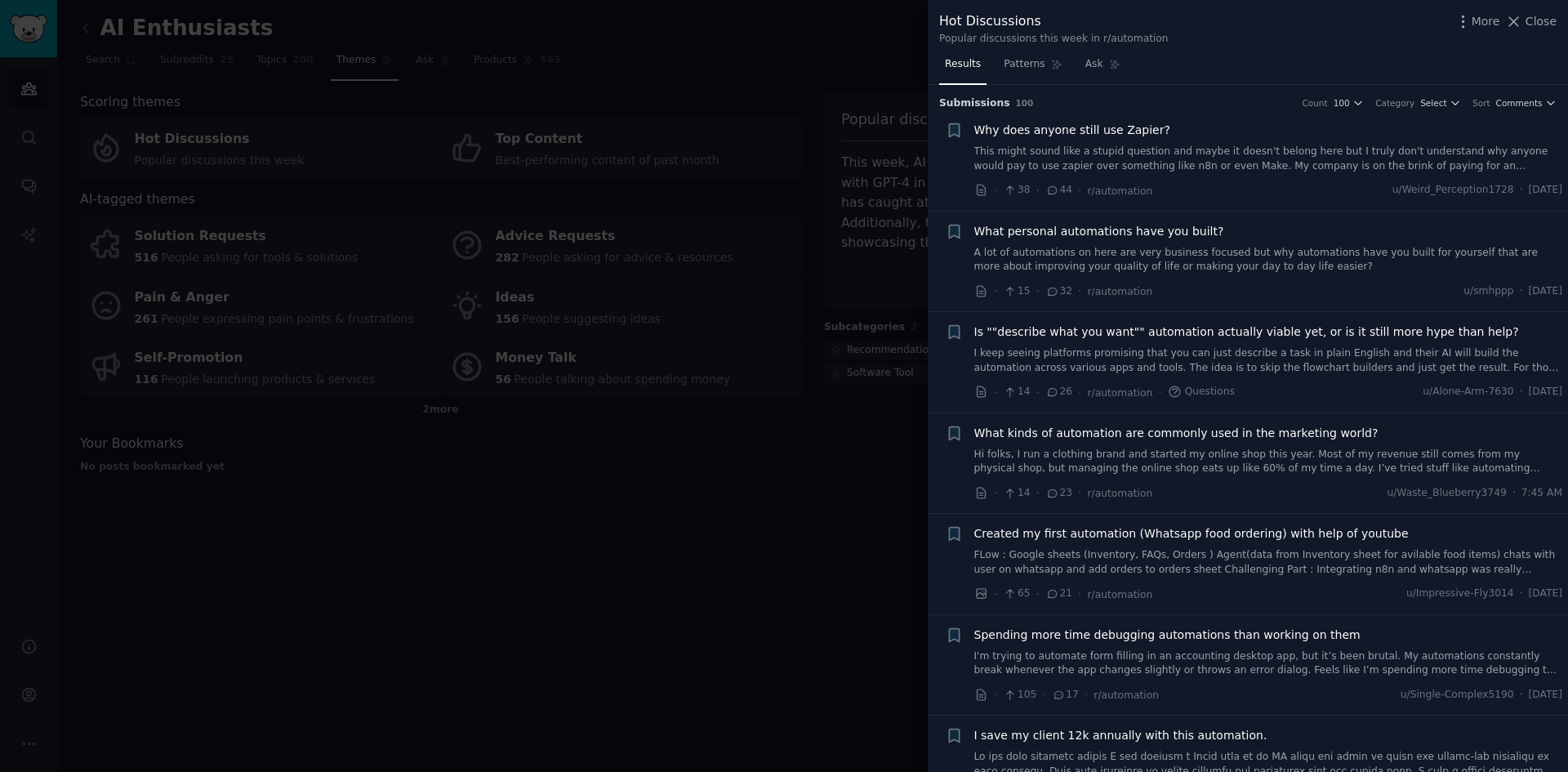
drag, startPoint x: 782, startPoint y: 110, endPoint x: 803, endPoint y: 148, distance: 43.4
click at [782, 110] on div at bounding box center [784, 386] width 1568 height 772
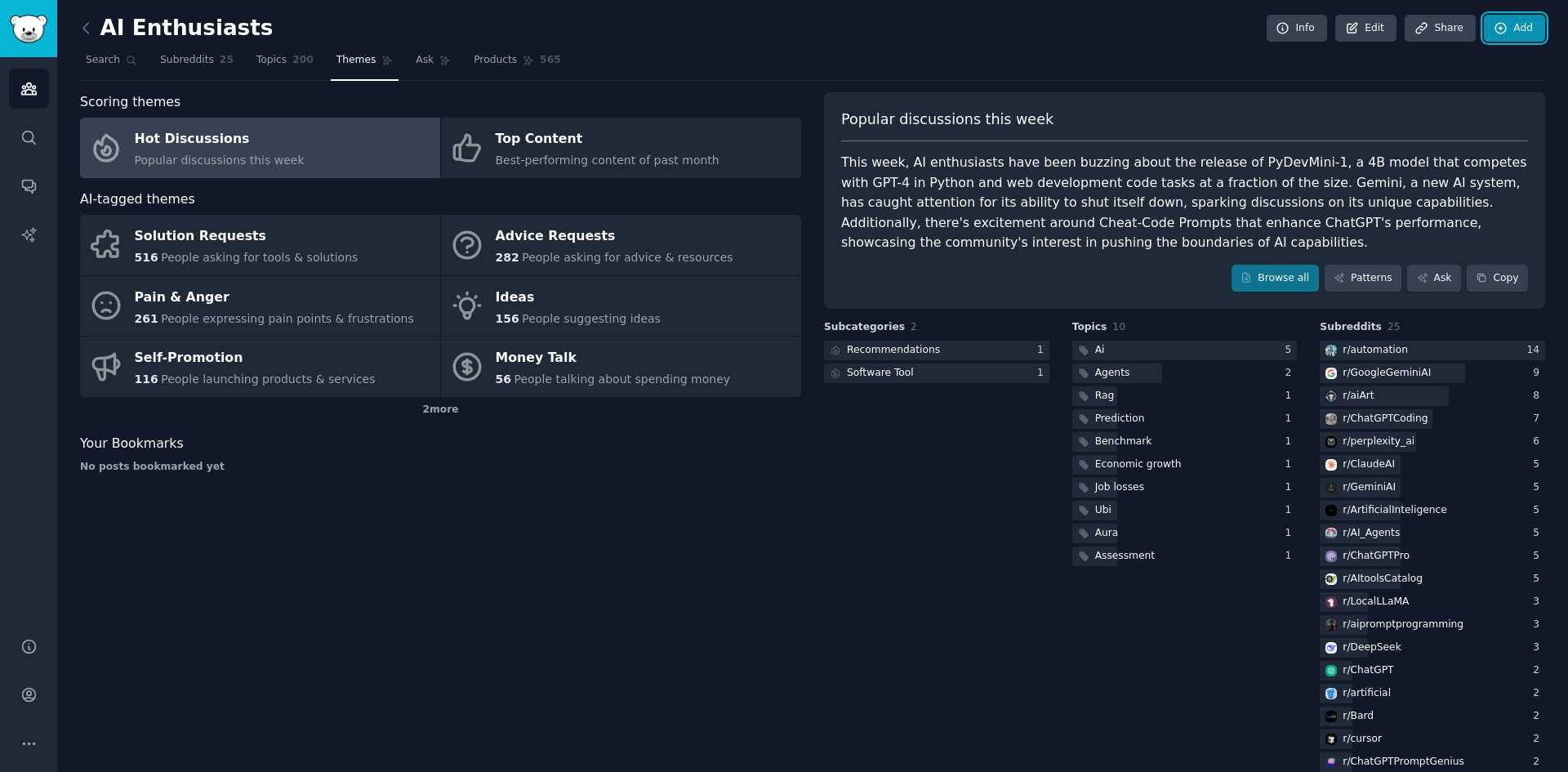
click at [1498, 16] on link "Add" at bounding box center [1515, 29] width 61 height 28
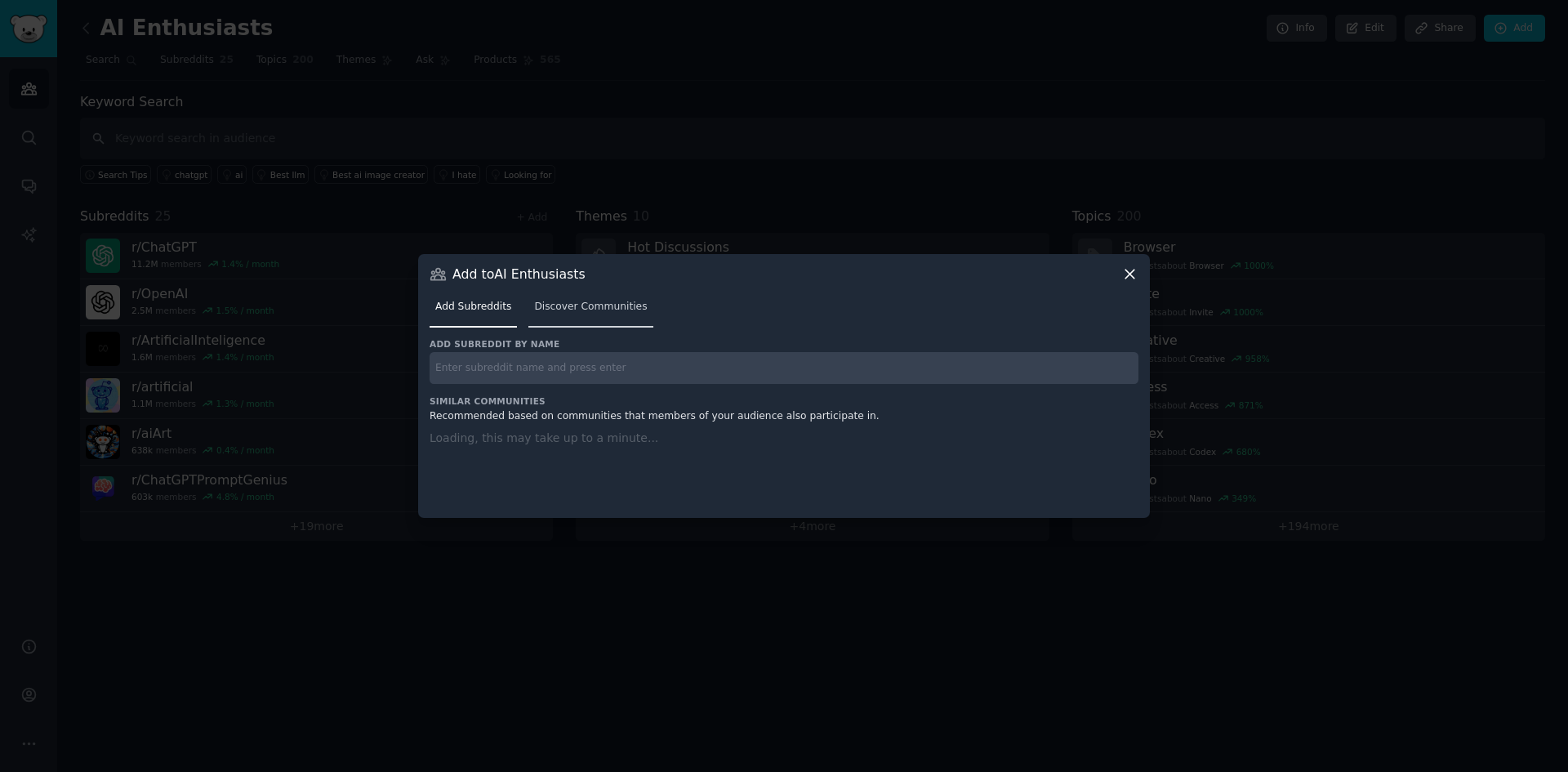
click at [587, 304] on span "Discover Communities" at bounding box center [590, 307] width 113 height 15
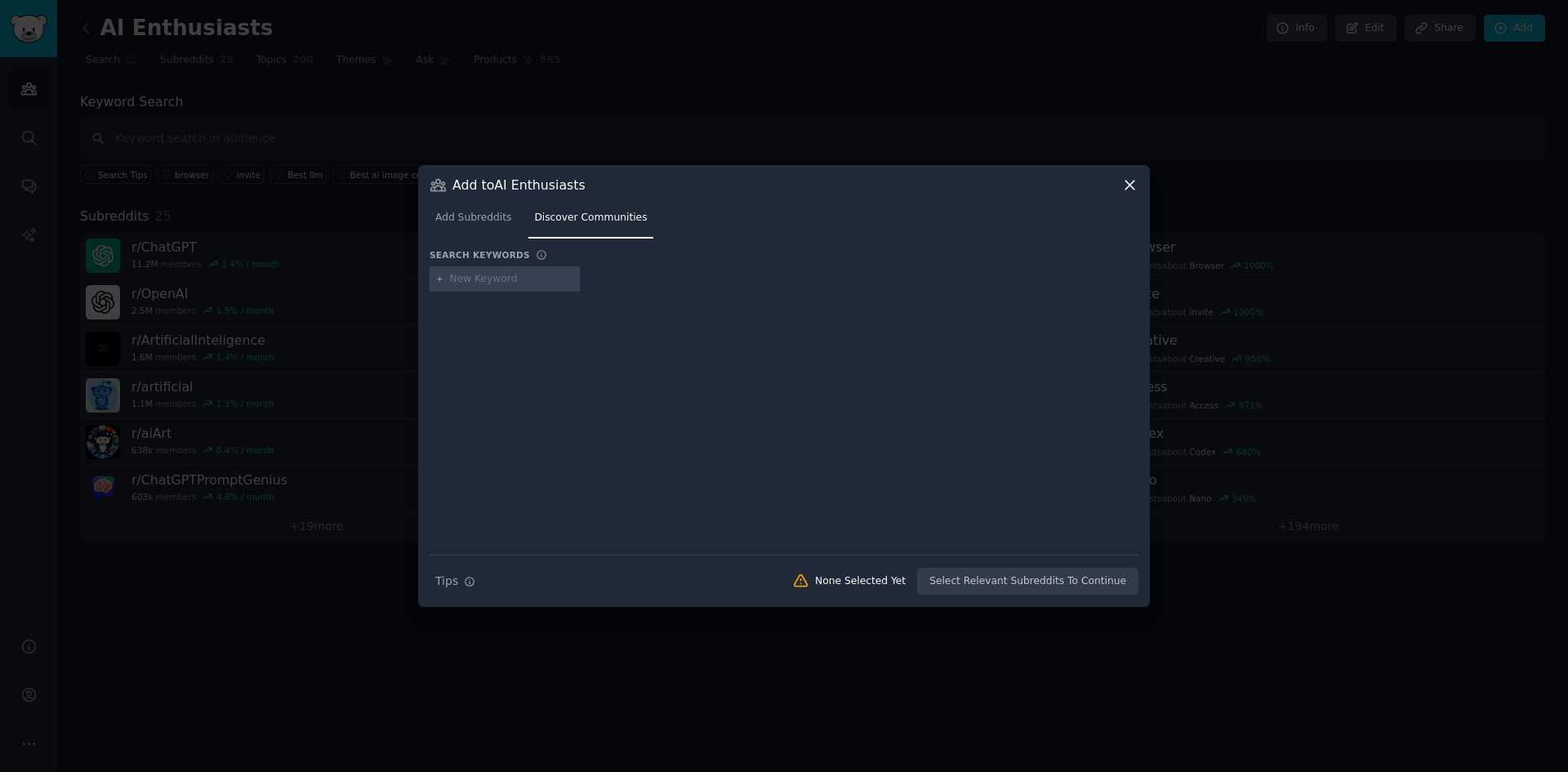
click at [1137, 183] on icon at bounding box center [1130, 185] width 17 height 17
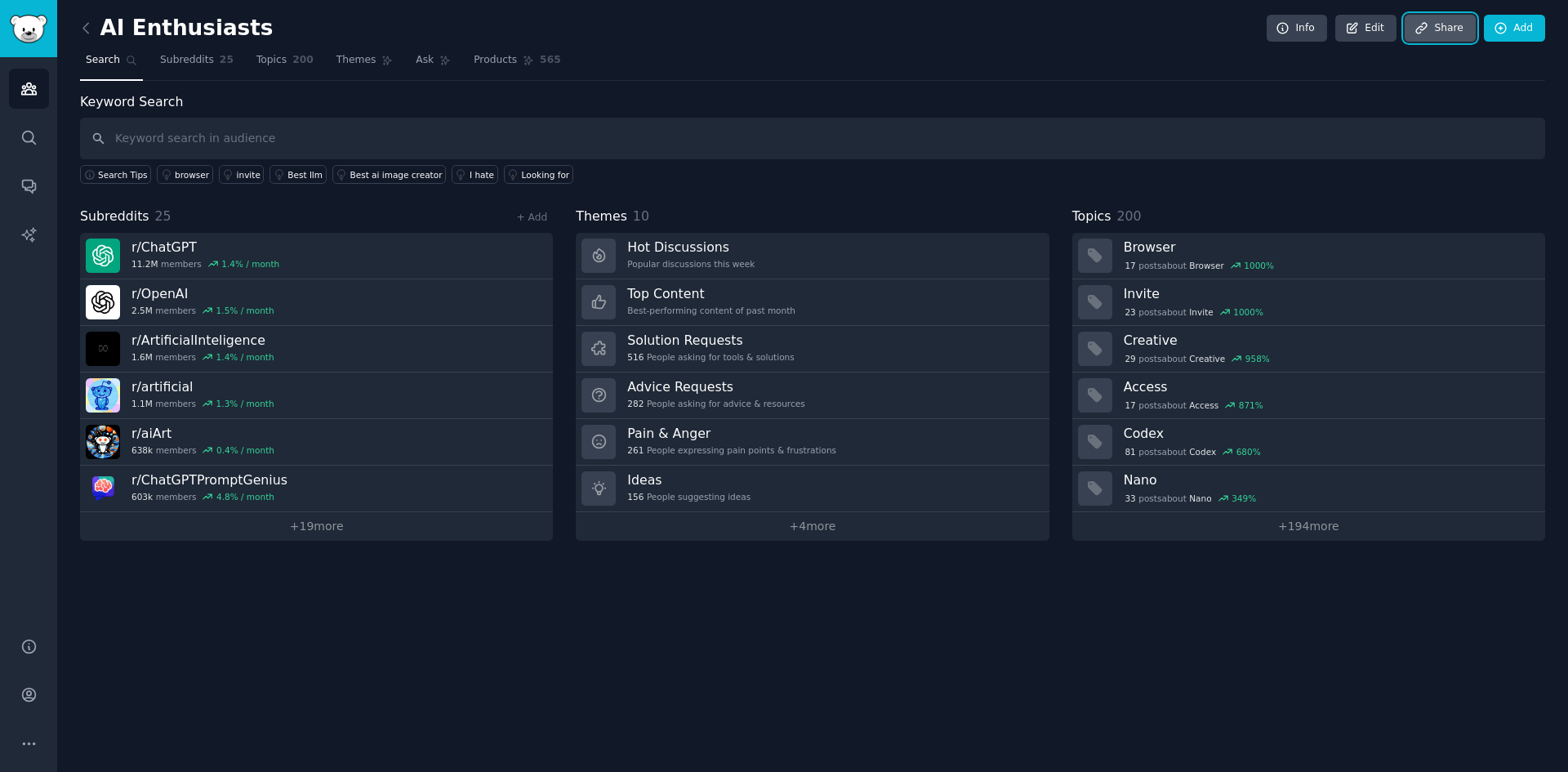
click at [1460, 24] on link "Share" at bounding box center [1440, 29] width 70 height 28
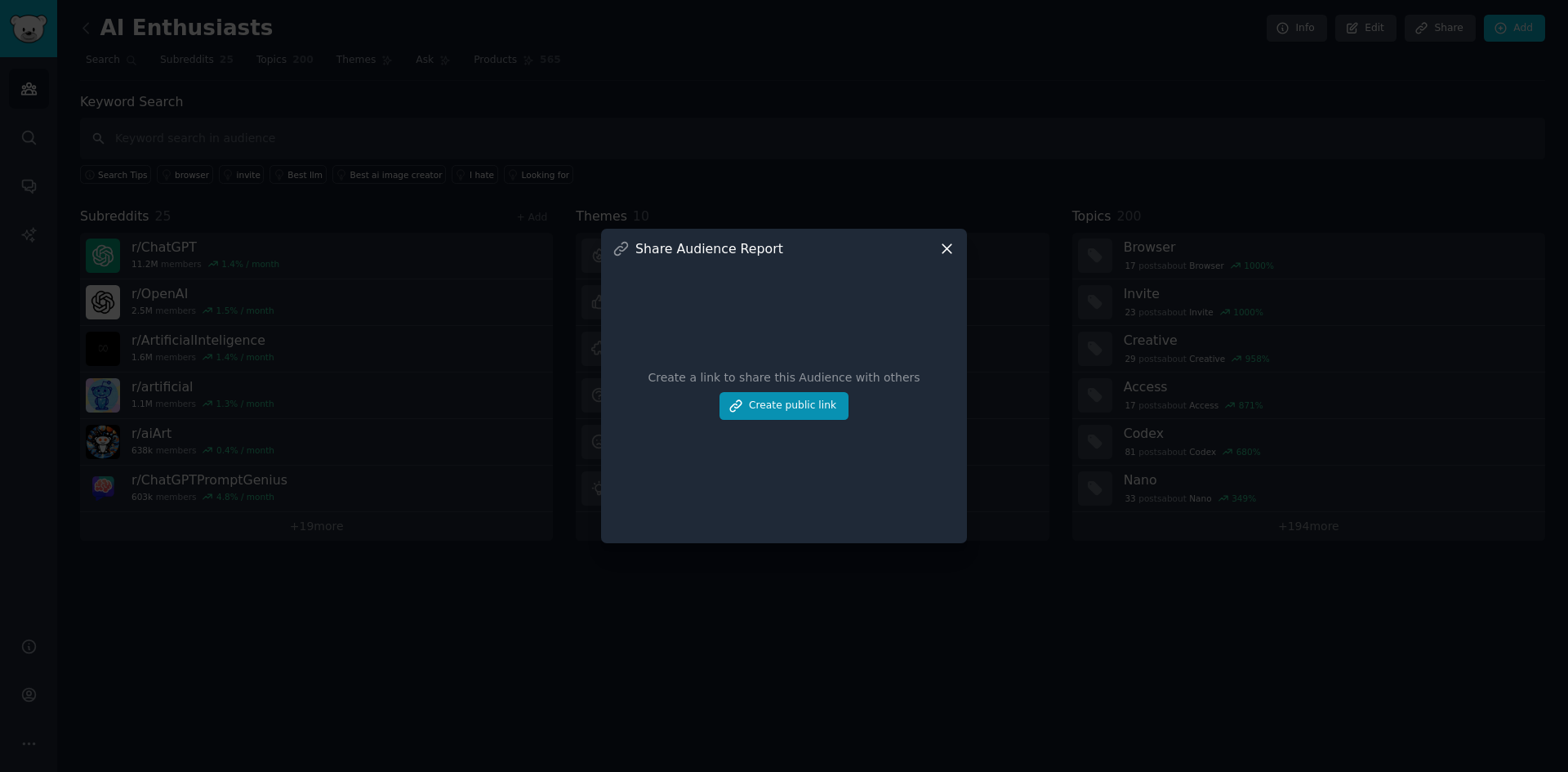
click at [657, 114] on div at bounding box center [784, 386] width 1568 height 772
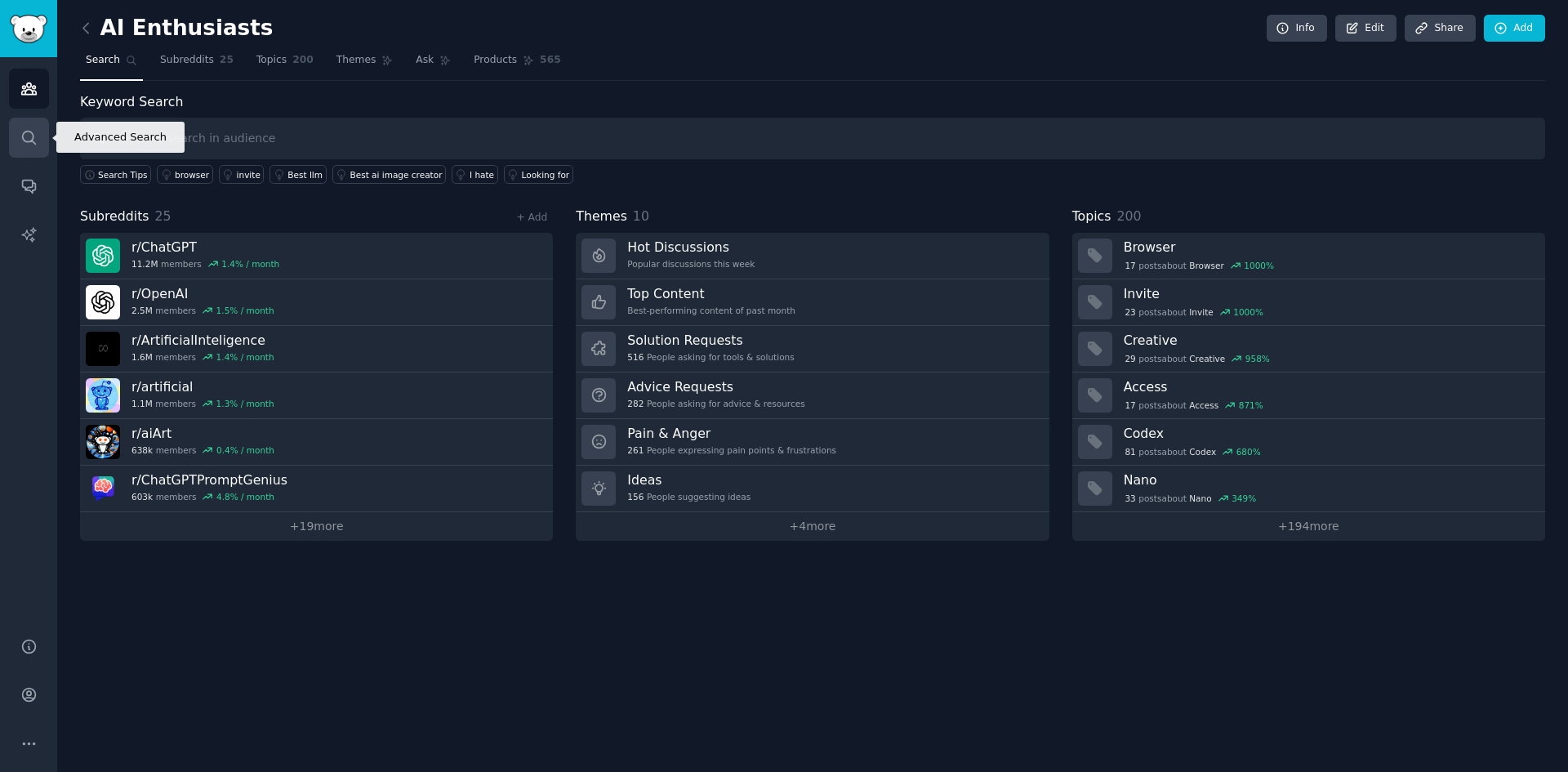
click at [31, 133] on icon "Sidebar" at bounding box center [28, 137] width 13 height 13
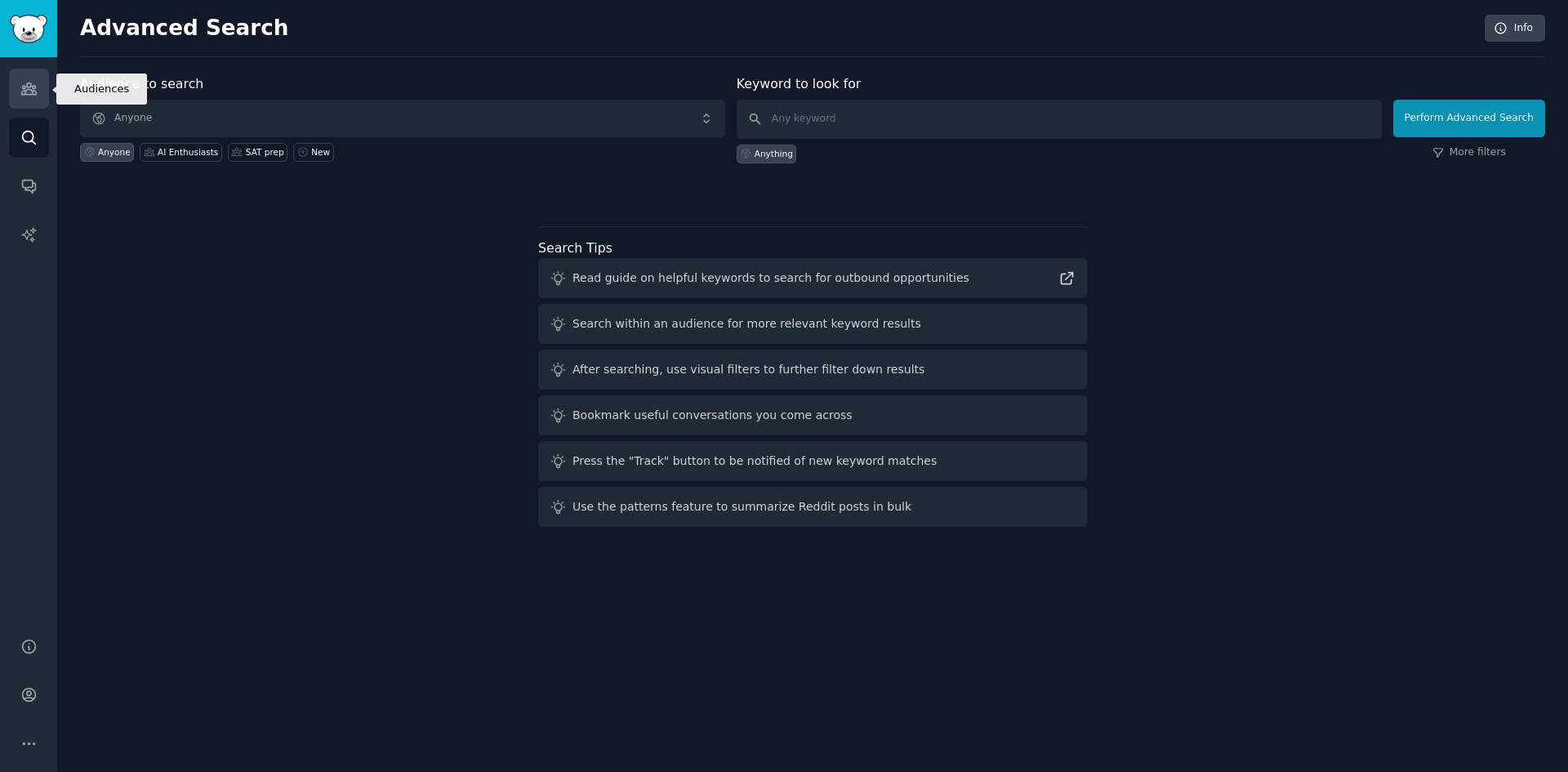
click at [21, 89] on icon "Sidebar" at bounding box center [29, 89] width 17 height 17
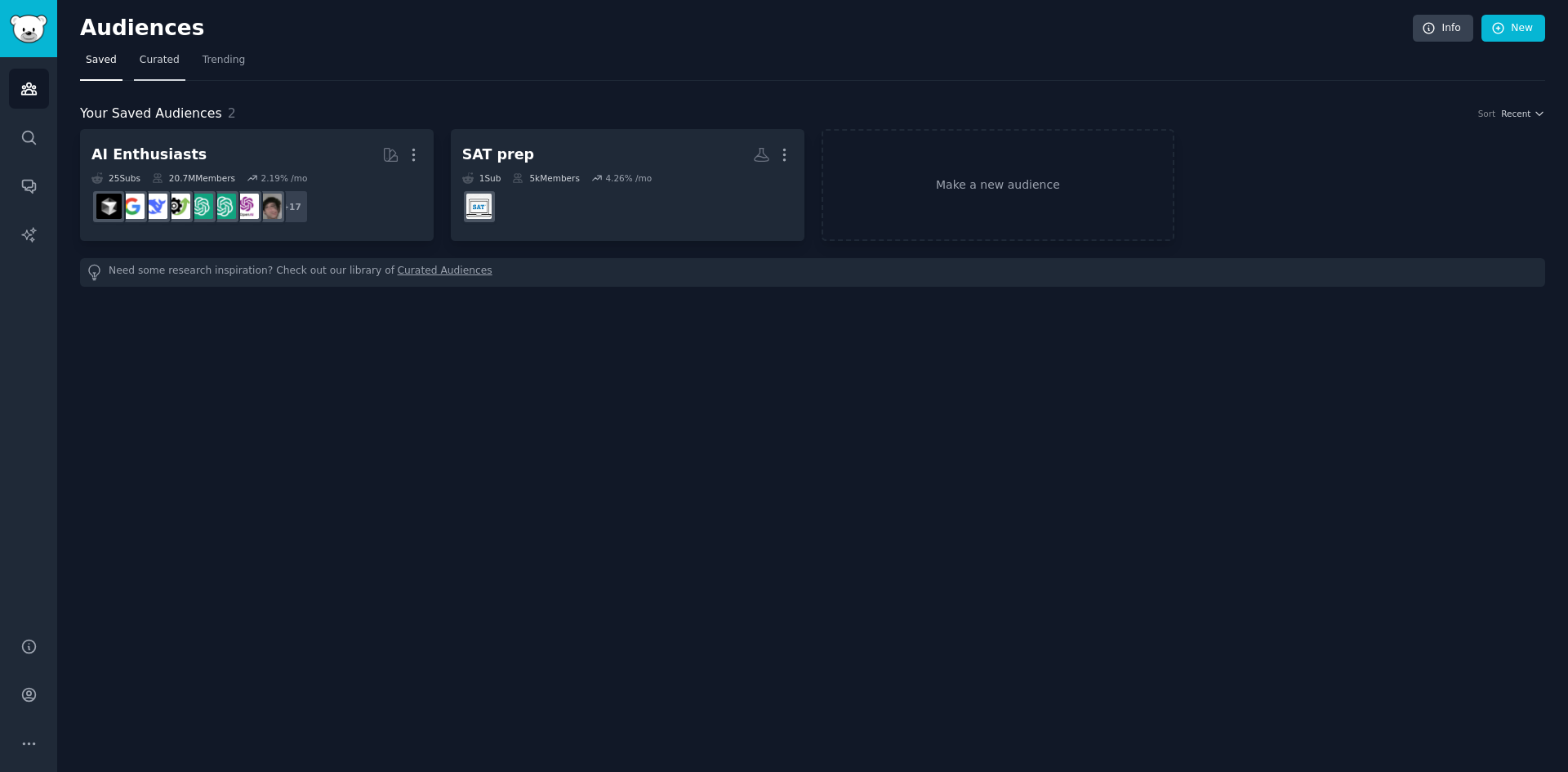
click at [141, 62] on span "Curated" at bounding box center [160, 60] width 40 height 15
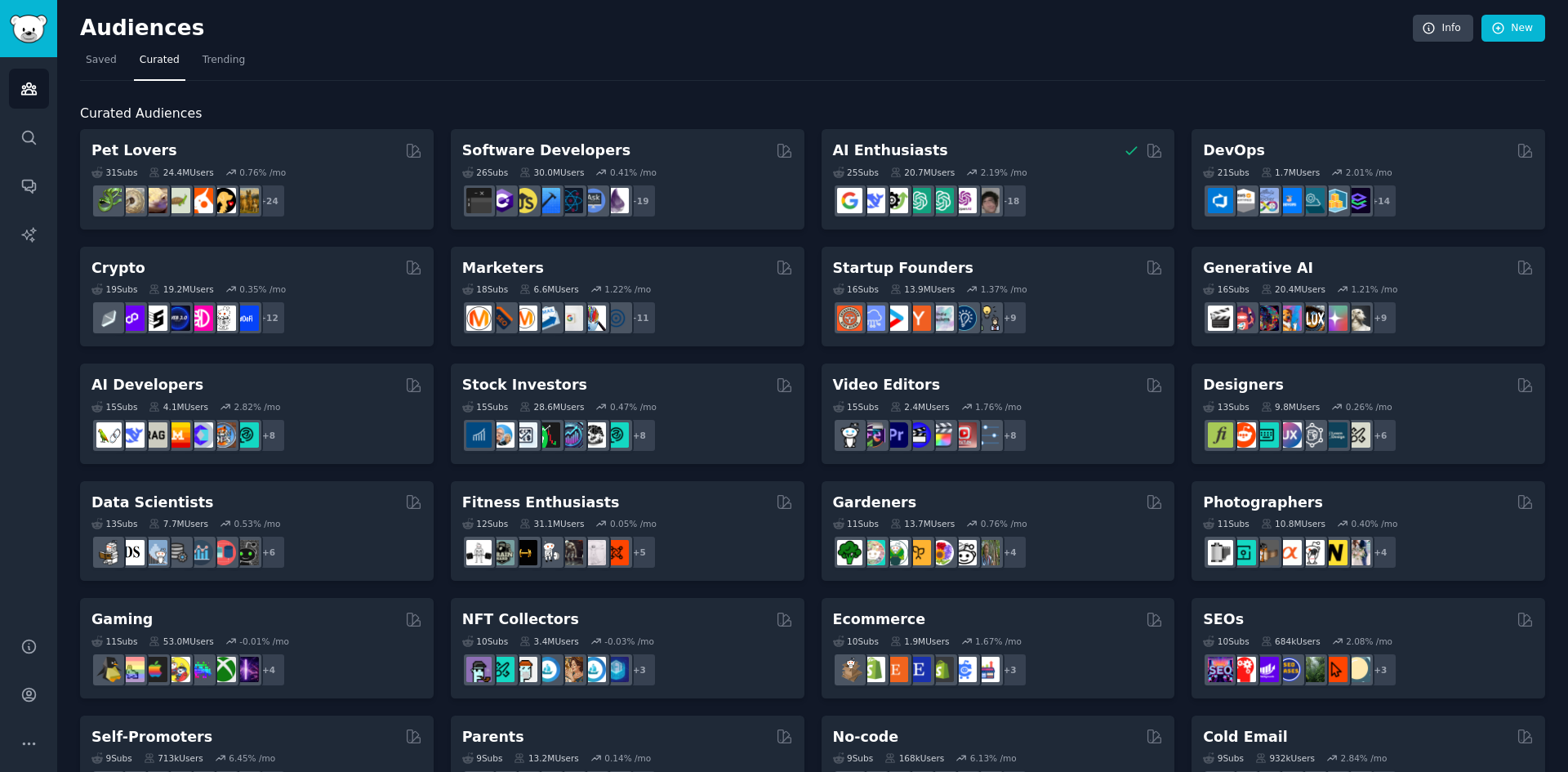
click at [242, 66] on nav "Saved Curated Trending" at bounding box center [813, 64] width 1465 height 33
click at [203, 59] on span "Trending" at bounding box center [224, 60] width 43 height 15
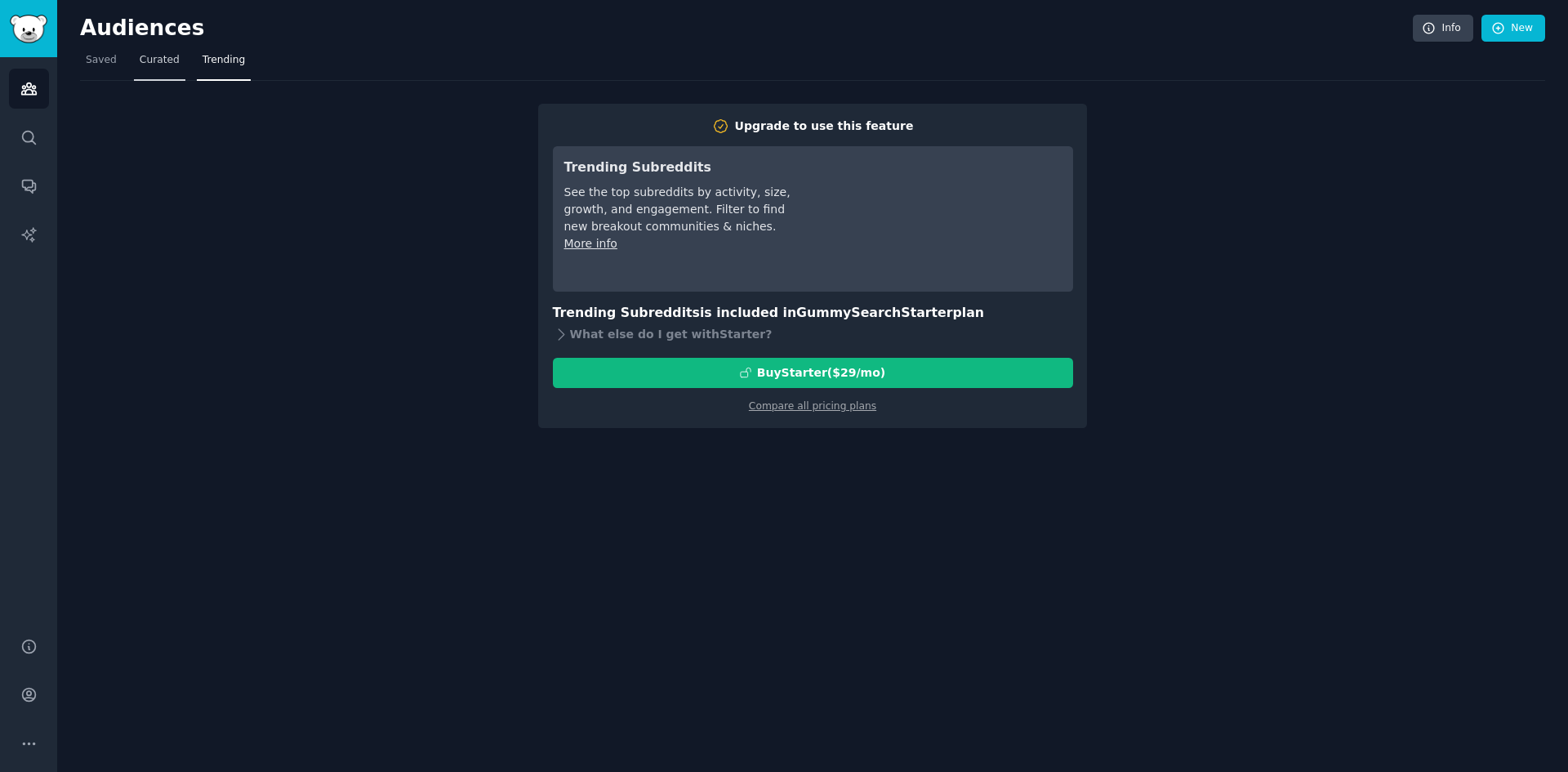
click at [154, 58] on span "Curated" at bounding box center [160, 60] width 40 height 15
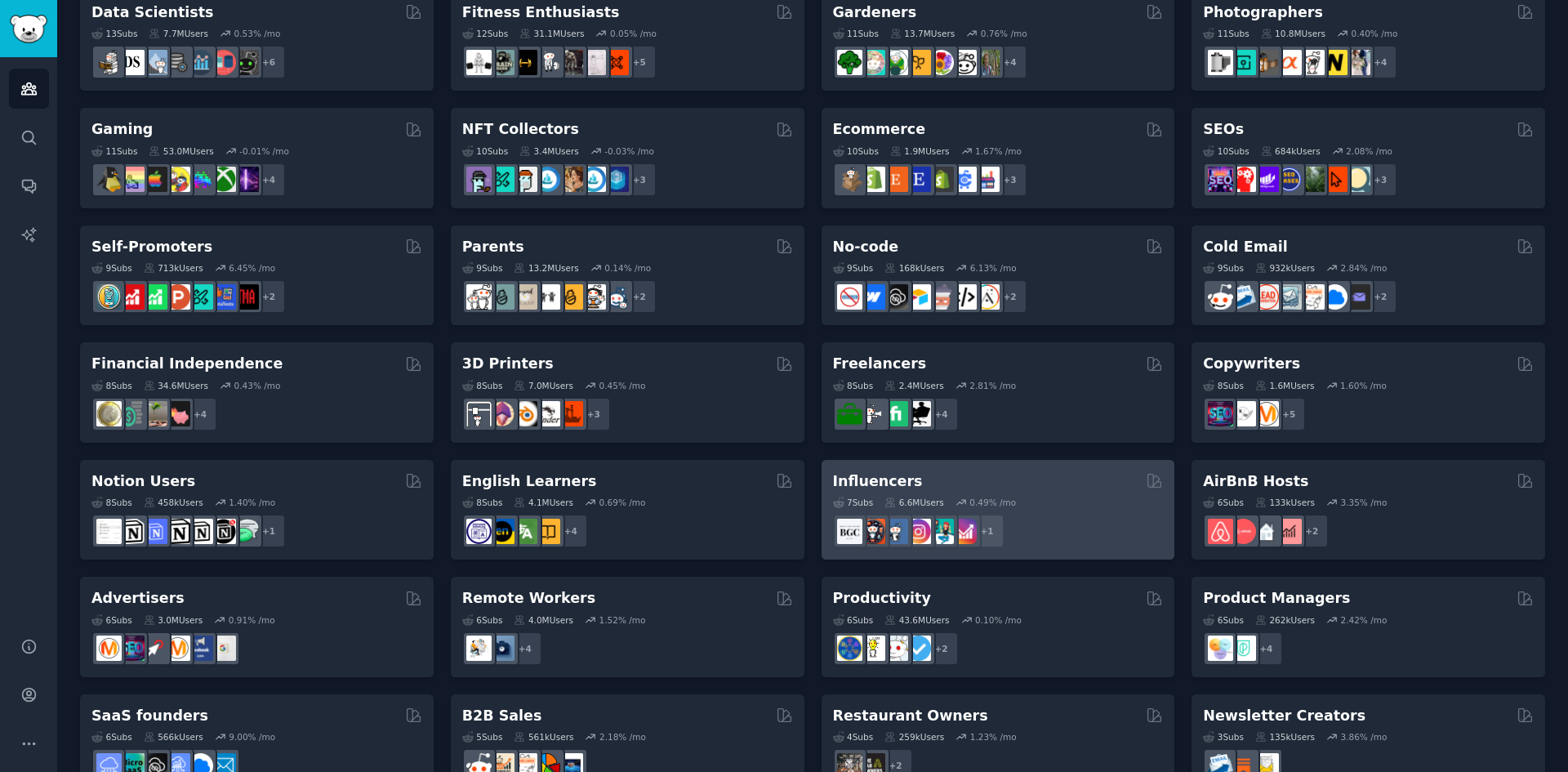
scroll to position [535, 0]
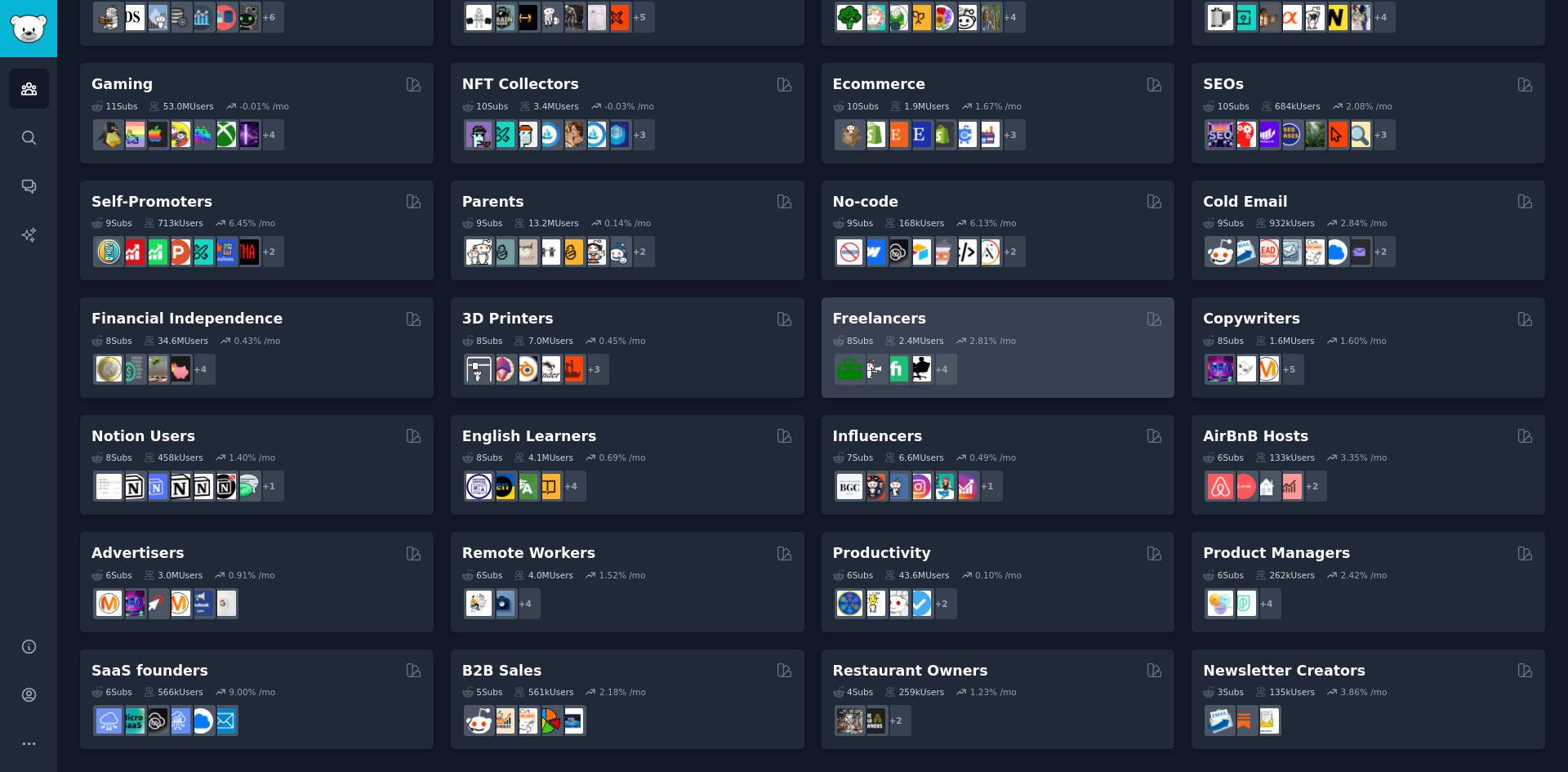
click at [892, 316] on h2 "Freelancers" at bounding box center [880, 319] width 94 height 20
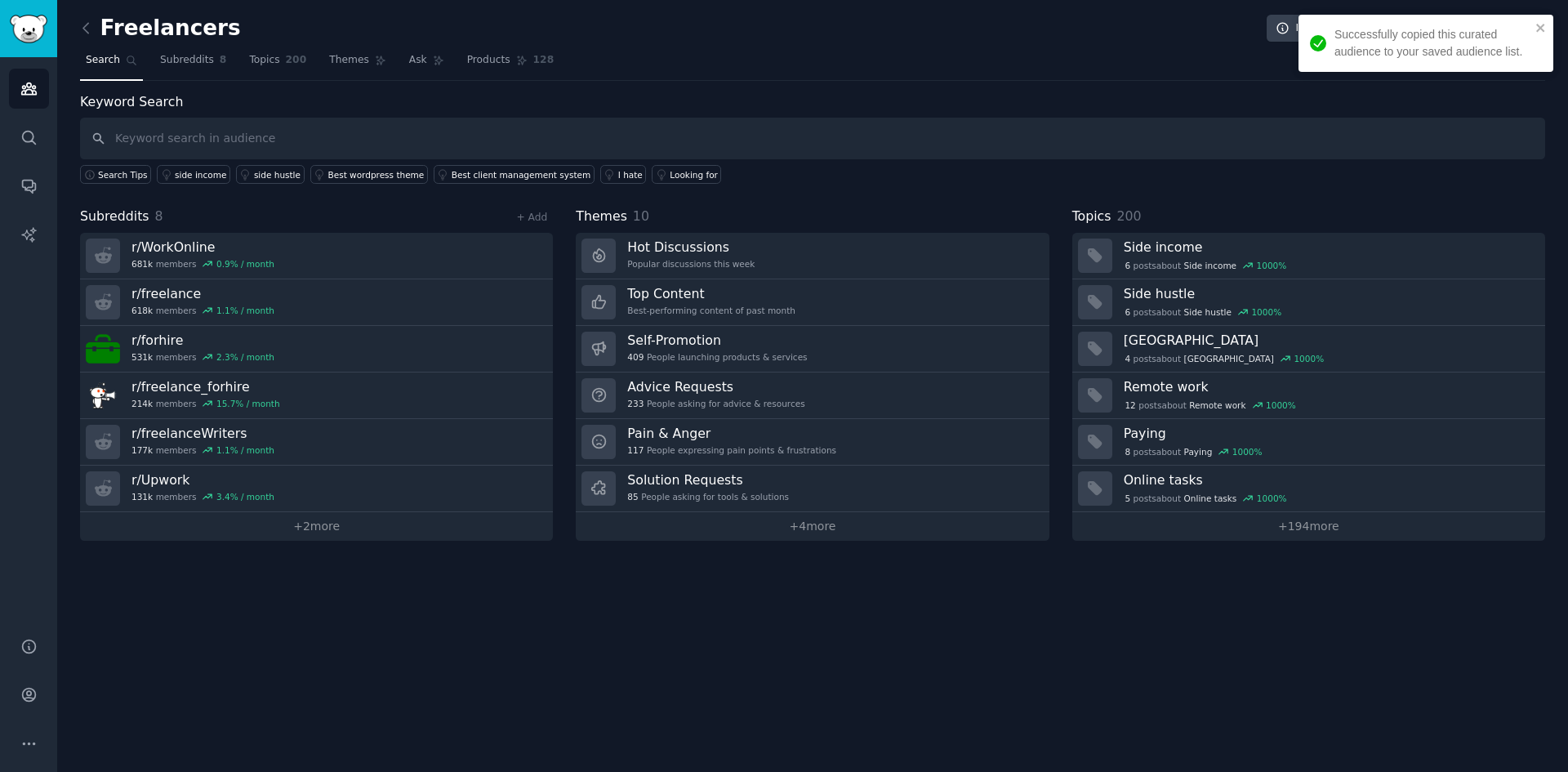
click at [485, 603] on div "Freelancers Info Edit Share Add Search Subreddits 8 Topics 200 Themes Ask Produ…" at bounding box center [812, 386] width 1511 height 772
click at [340, 541] on div "Freelancers Info Edit Share Add Search Subreddits 8 Topics 200 Themes Ask Produ…" at bounding box center [812, 386] width 1511 height 772
click at [335, 520] on link "+ 2 more" at bounding box center [317, 527] width 473 height 29
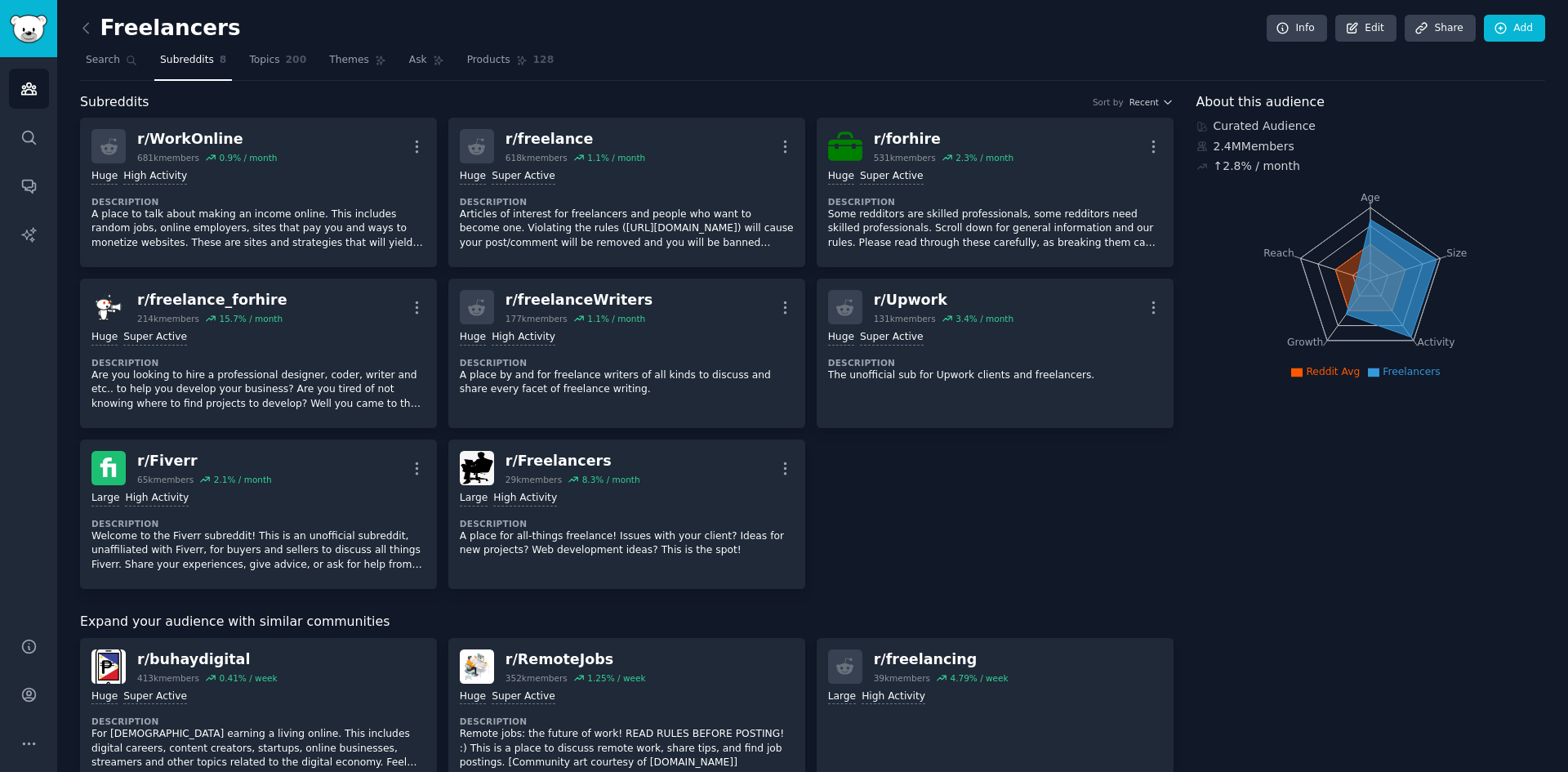
click at [904, 107] on div "Subreddits Sort by Recent" at bounding box center [627, 102] width 1094 height 20
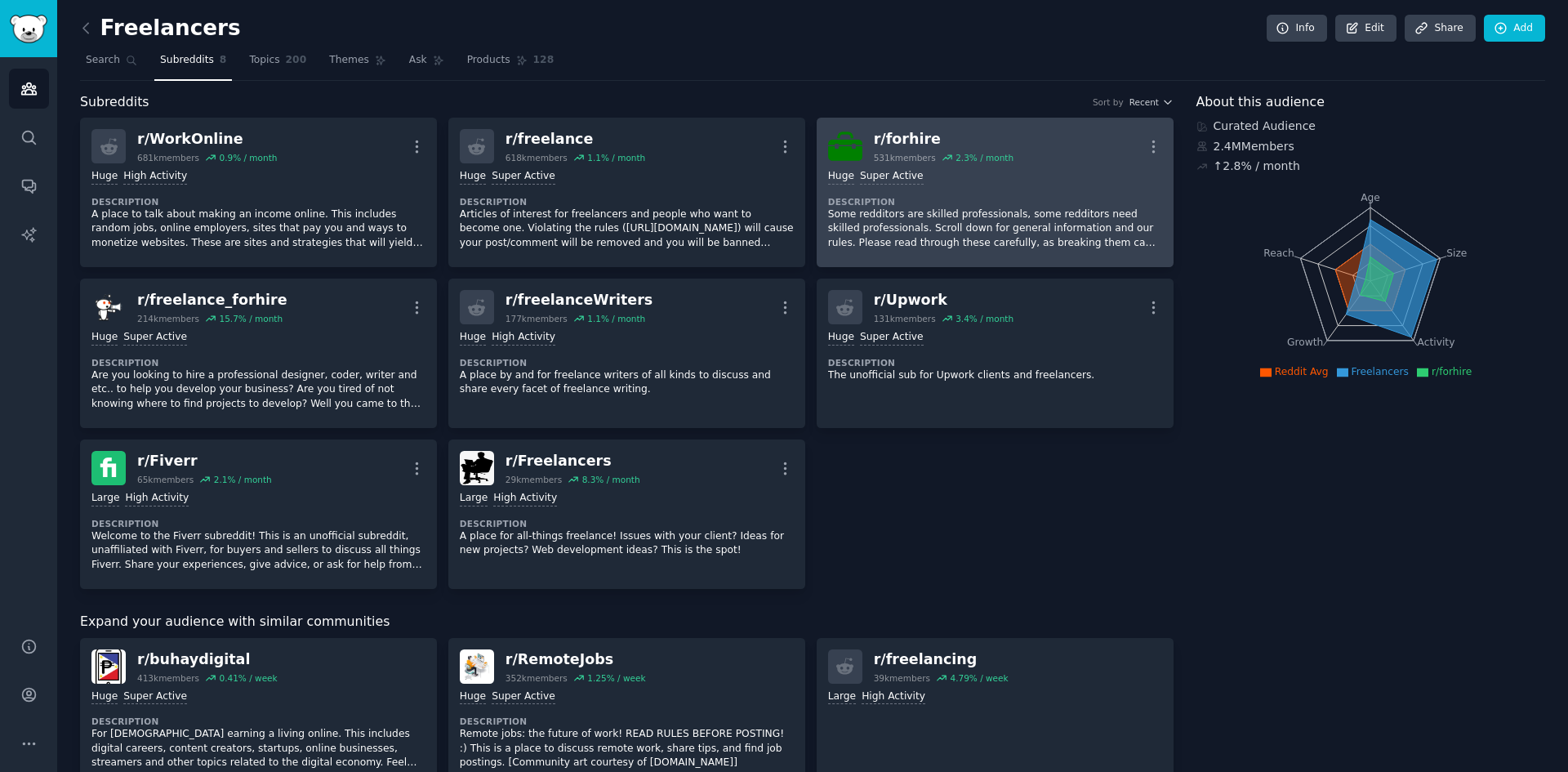
click at [898, 141] on div "r/ forhire" at bounding box center [944, 139] width 140 height 20
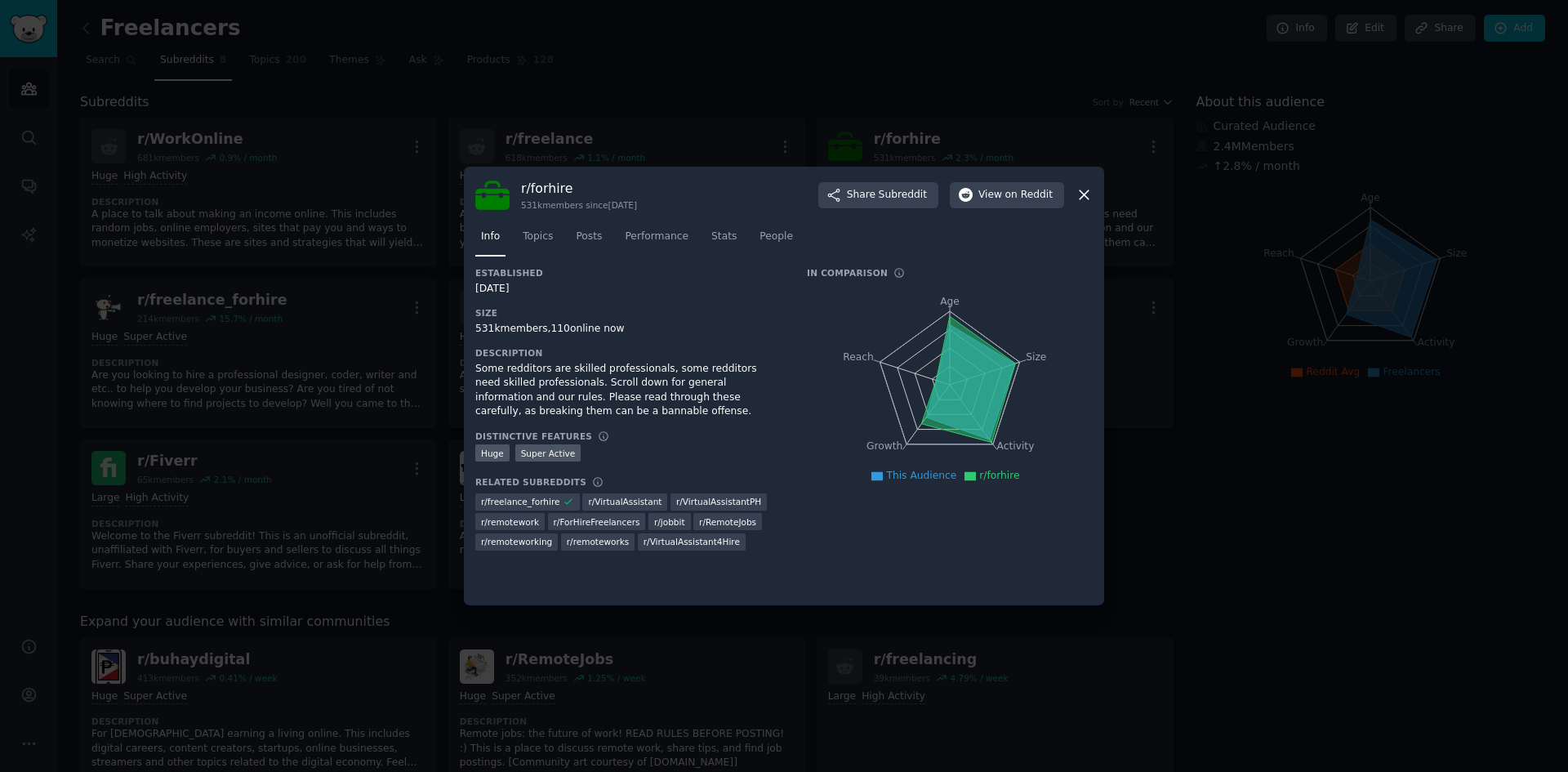
click at [638, 389] on div "Some redditors are skilled professionals, some redditors need skilled professio…" at bounding box center [629, 389] width 309 height 57
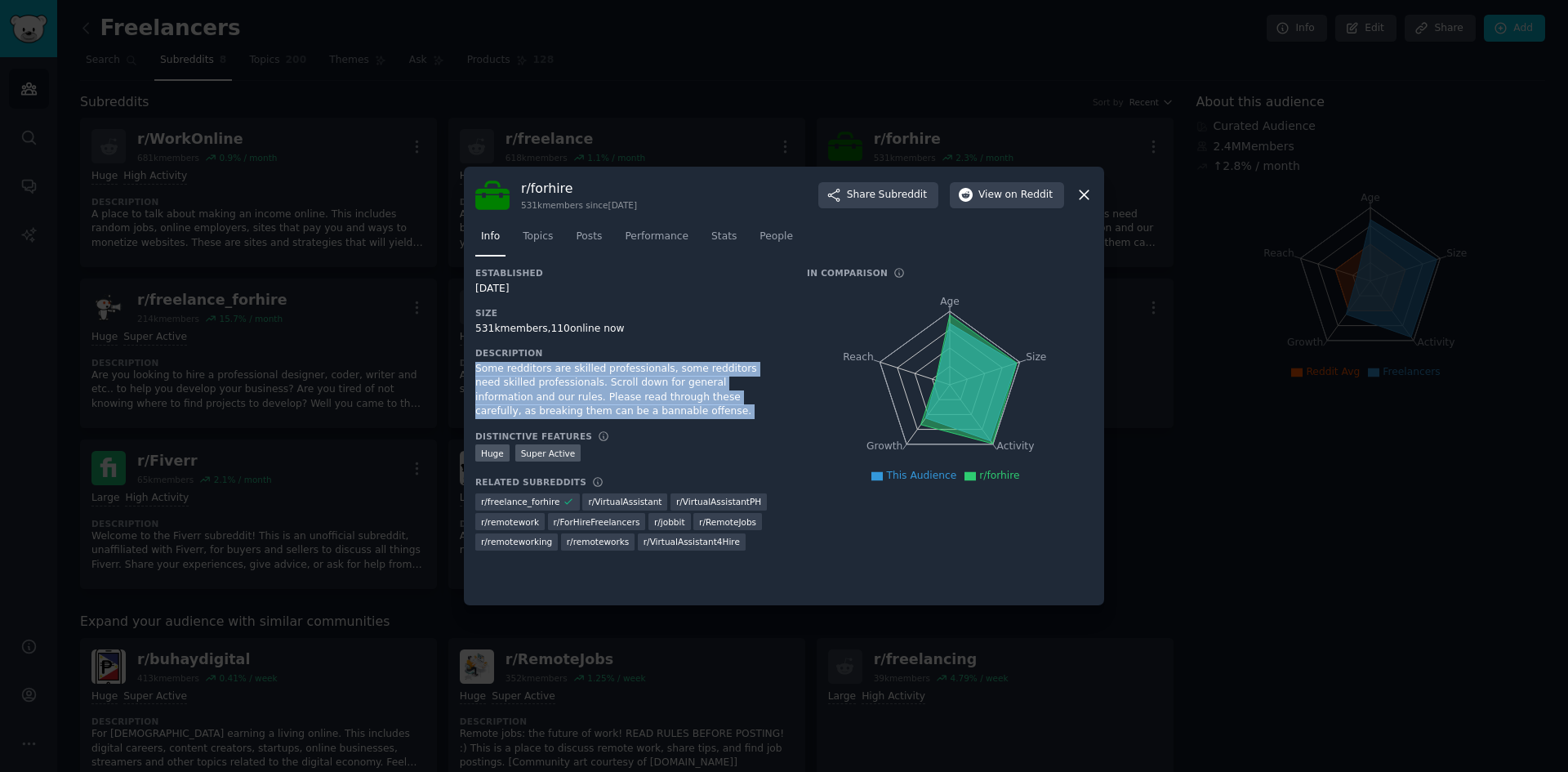
click at [638, 389] on div "Some redditors are skilled professionals, some redditors need skilled professio…" at bounding box center [629, 389] width 309 height 57
click at [698, 405] on div "Some redditors are skilled professionals, some redditors need skilled professio…" at bounding box center [629, 389] width 309 height 57
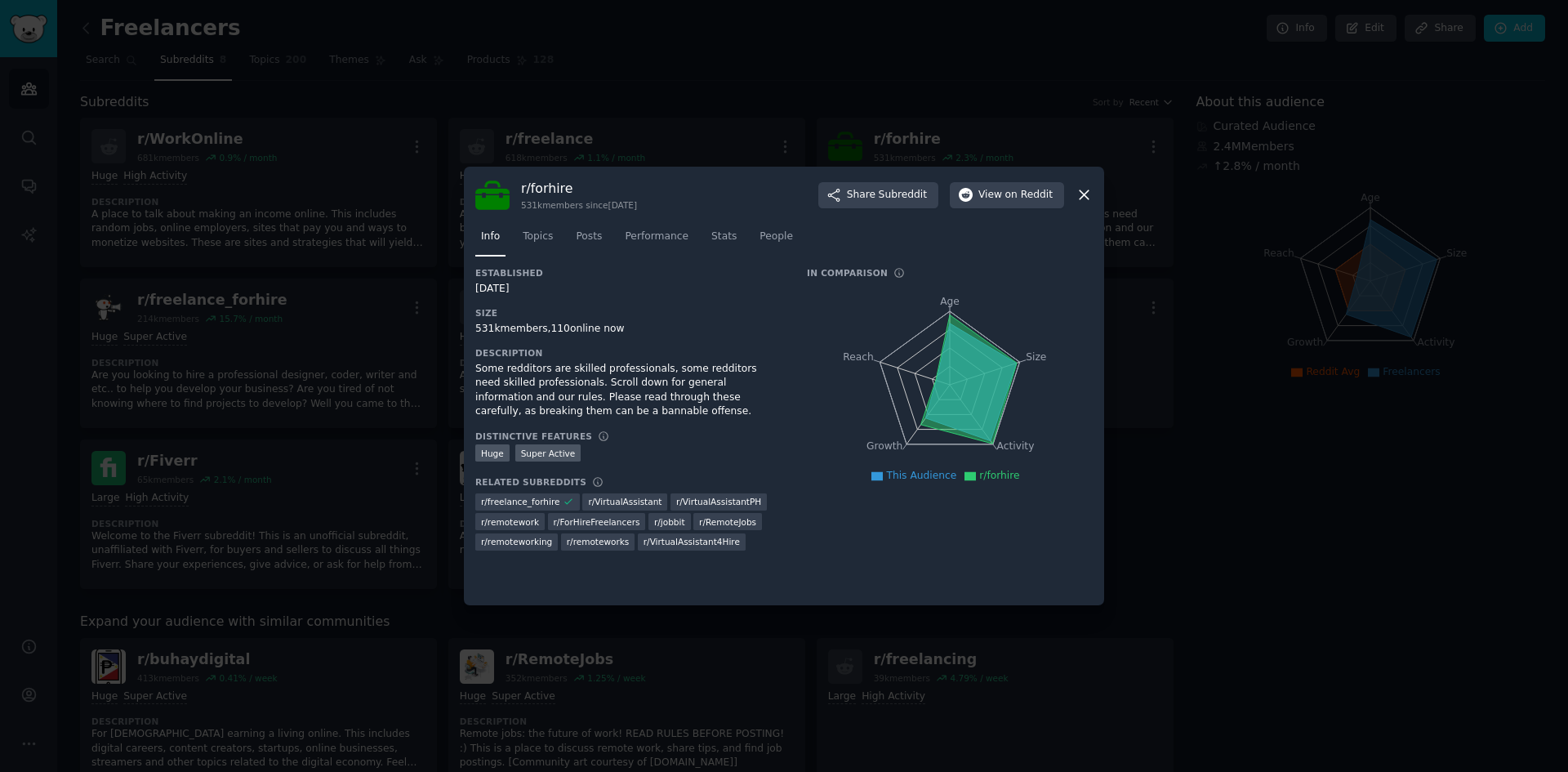
click at [698, 396] on div "Some redditors are skilled professionals, some redditors need skilled professio…" at bounding box center [629, 389] width 309 height 57
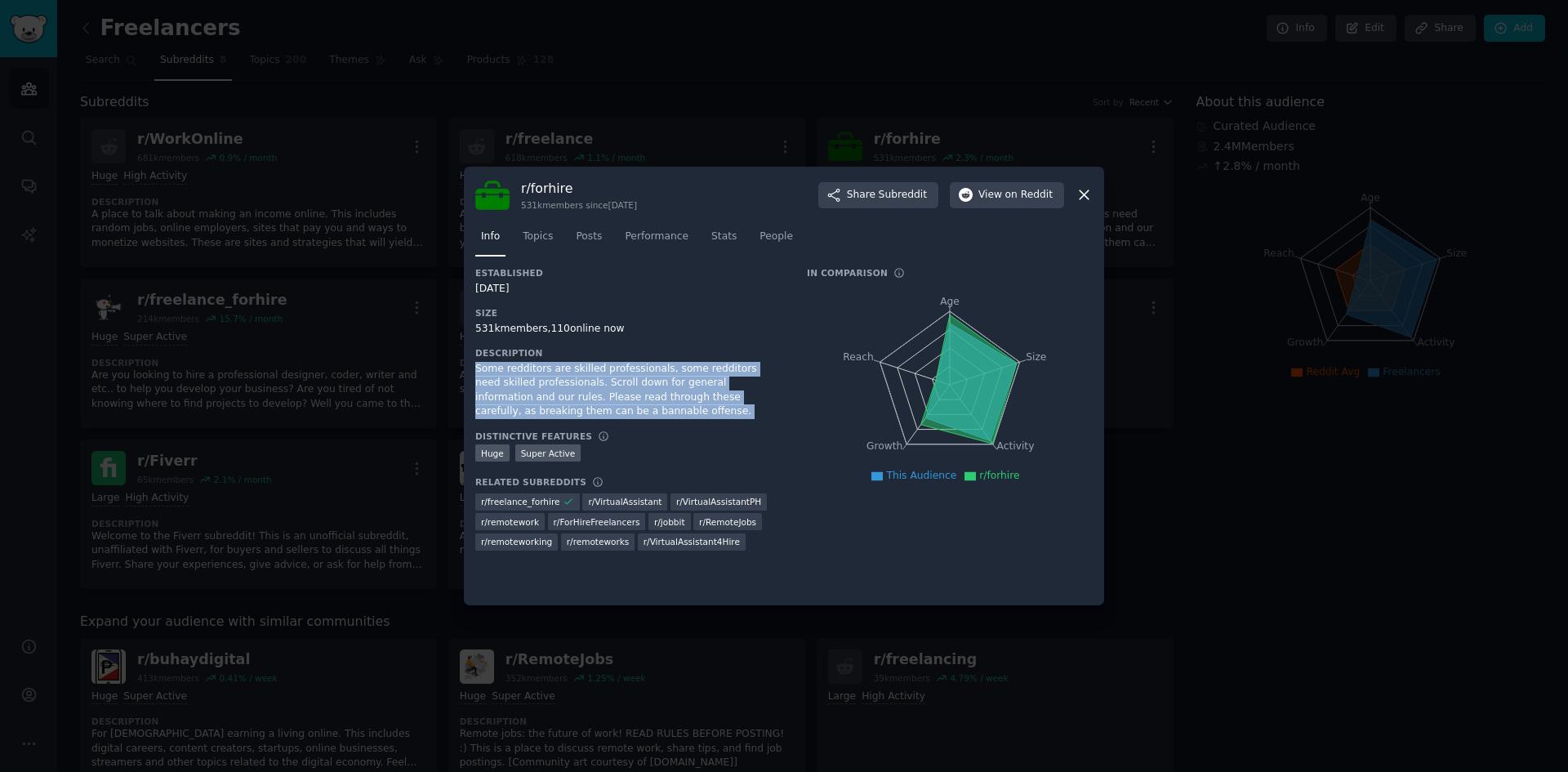
click at [698, 396] on div "Some redditors are skilled professionals, some redditors need skilled professio…" at bounding box center [629, 389] width 309 height 57
click at [762, 403] on div "Some redditors are skilled professionals, some redditors need skilled professio…" at bounding box center [629, 389] width 309 height 57
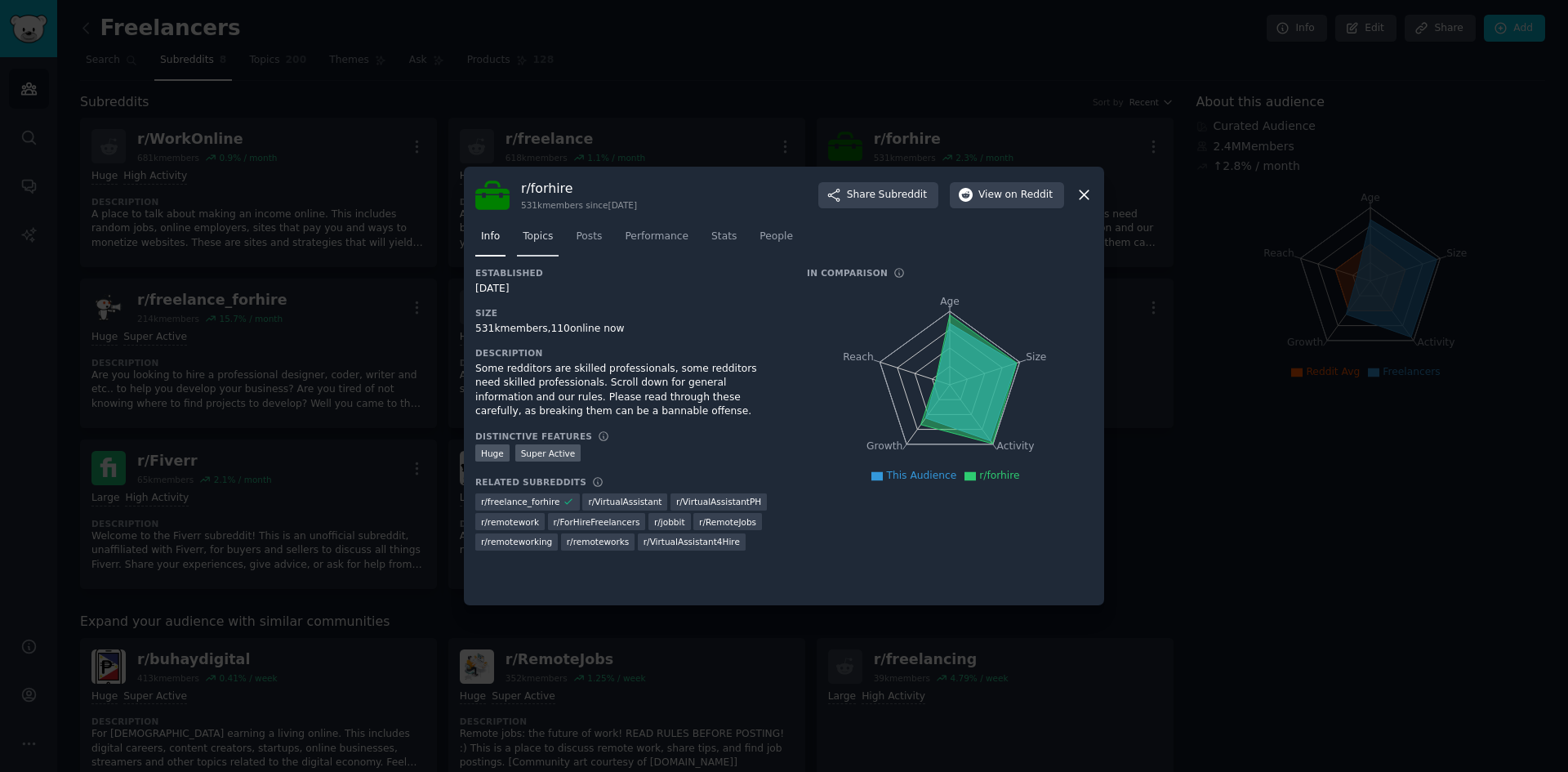
click at [551, 231] on link "Topics" at bounding box center [538, 240] width 42 height 33
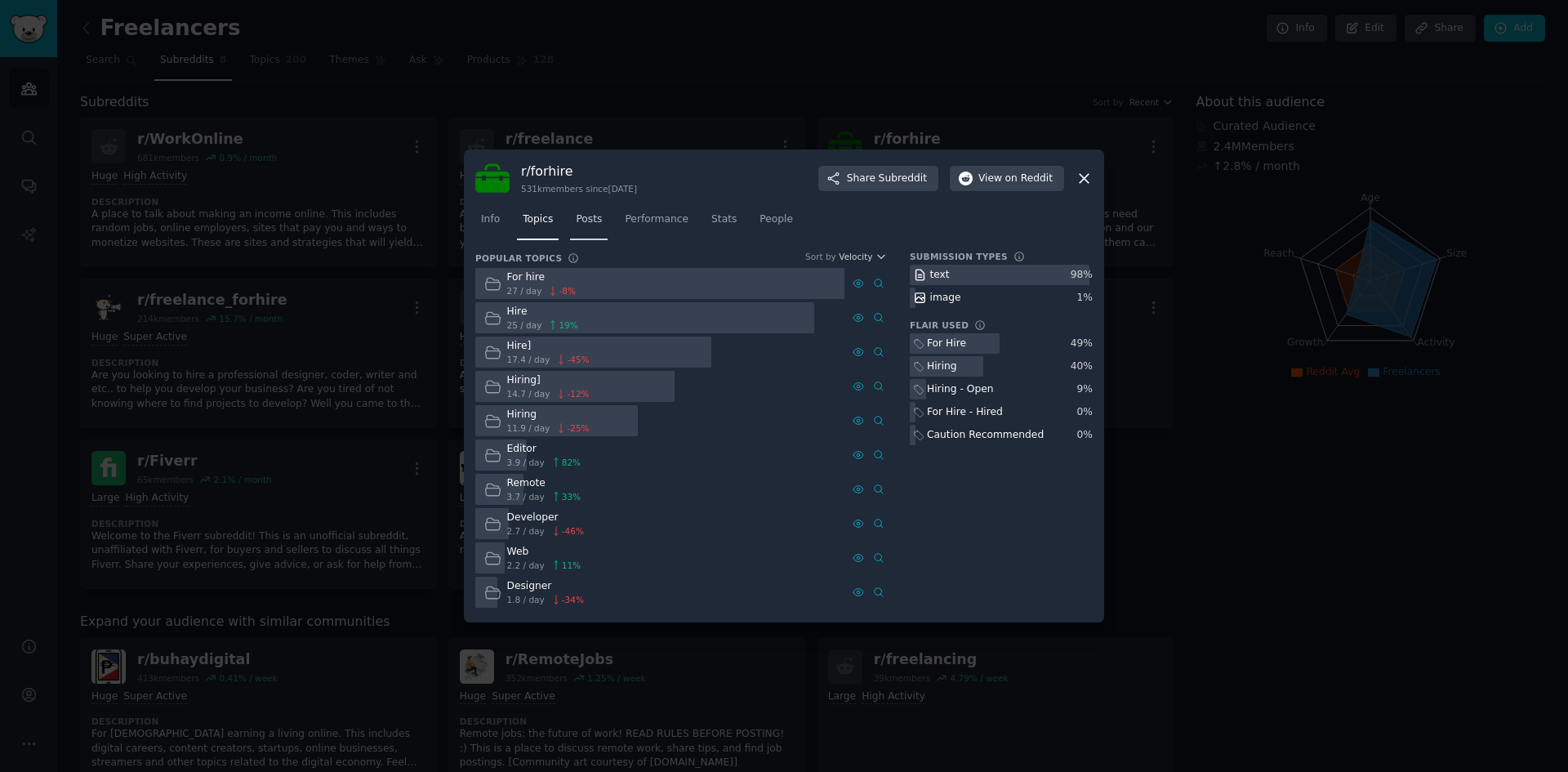
click at [593, 225] on span "Posts" at bounding box center [588, 219] width 26 height 15
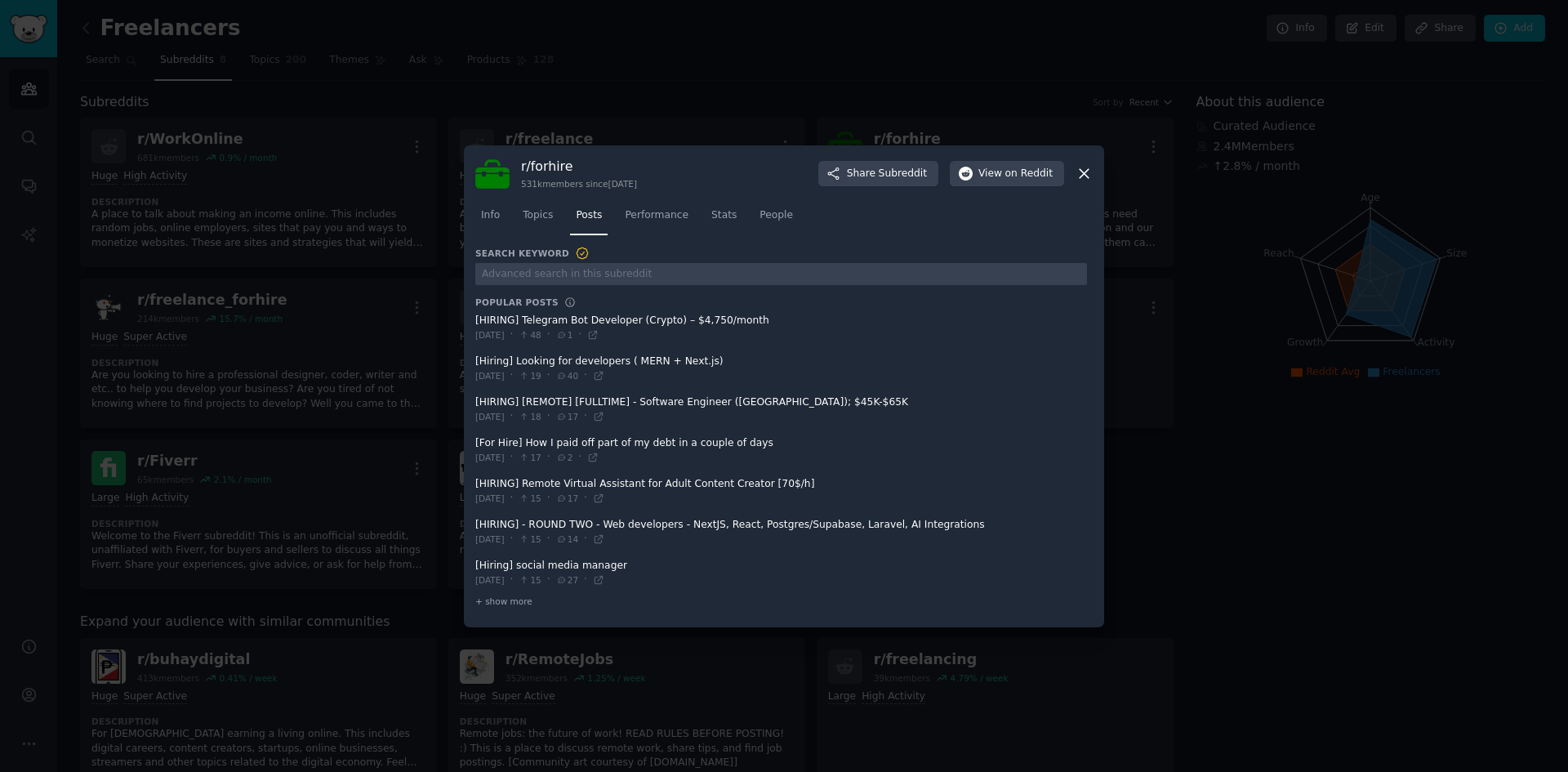
click at [1086, 174] on icon at bounding box center [1084, 174] width 17 height 17
